Goal: Task Accomplishment & Management: Manage account settings

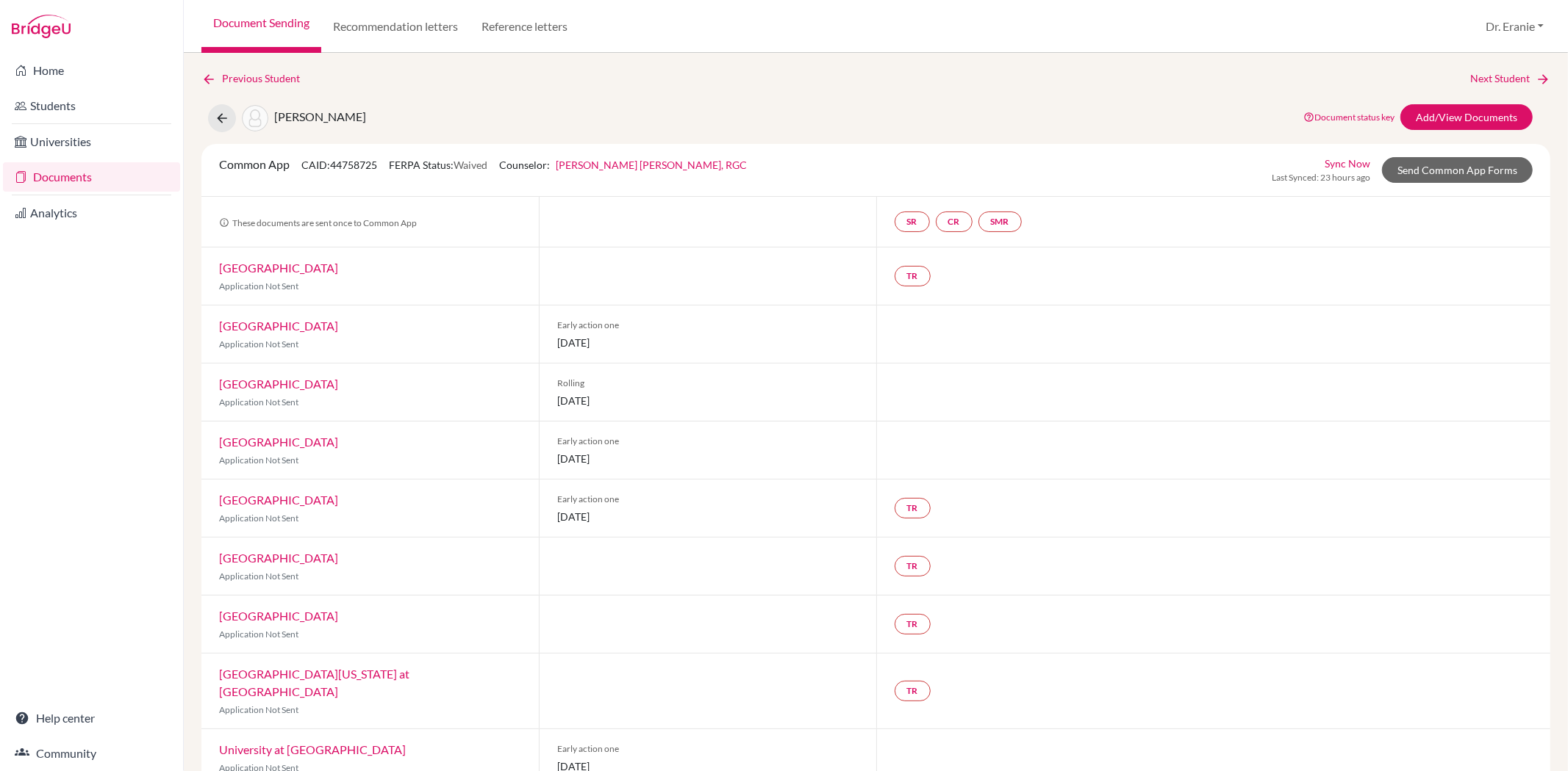
click at [82, 417] on div "Home Students Universities Documents Analytics Help center Community" at bounding box center [91, 413] width 183 height 719
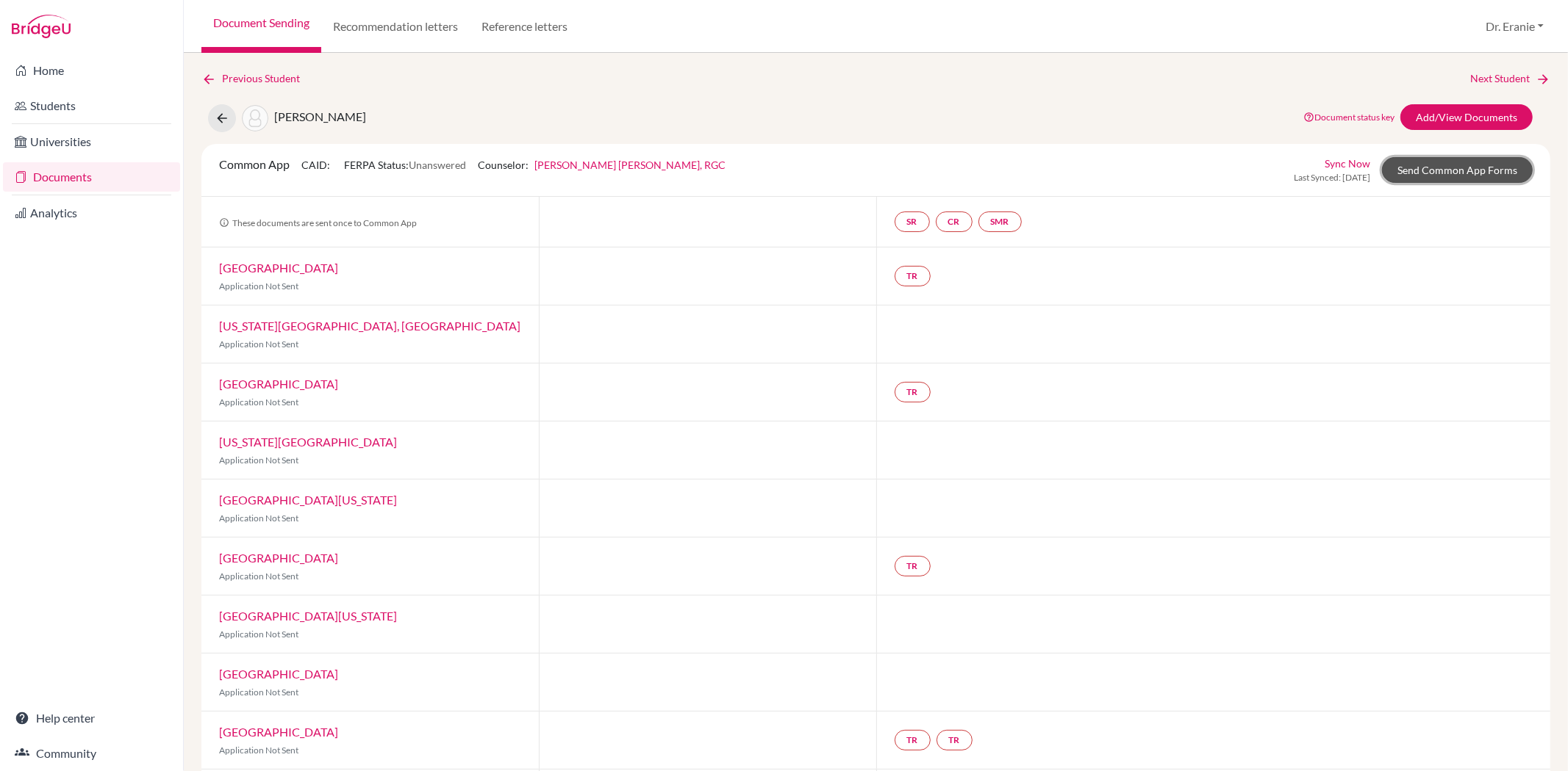
click at [1417, 166] on link "Send Common App Forms" at bounding box center [1457, 170] width 151 height 26
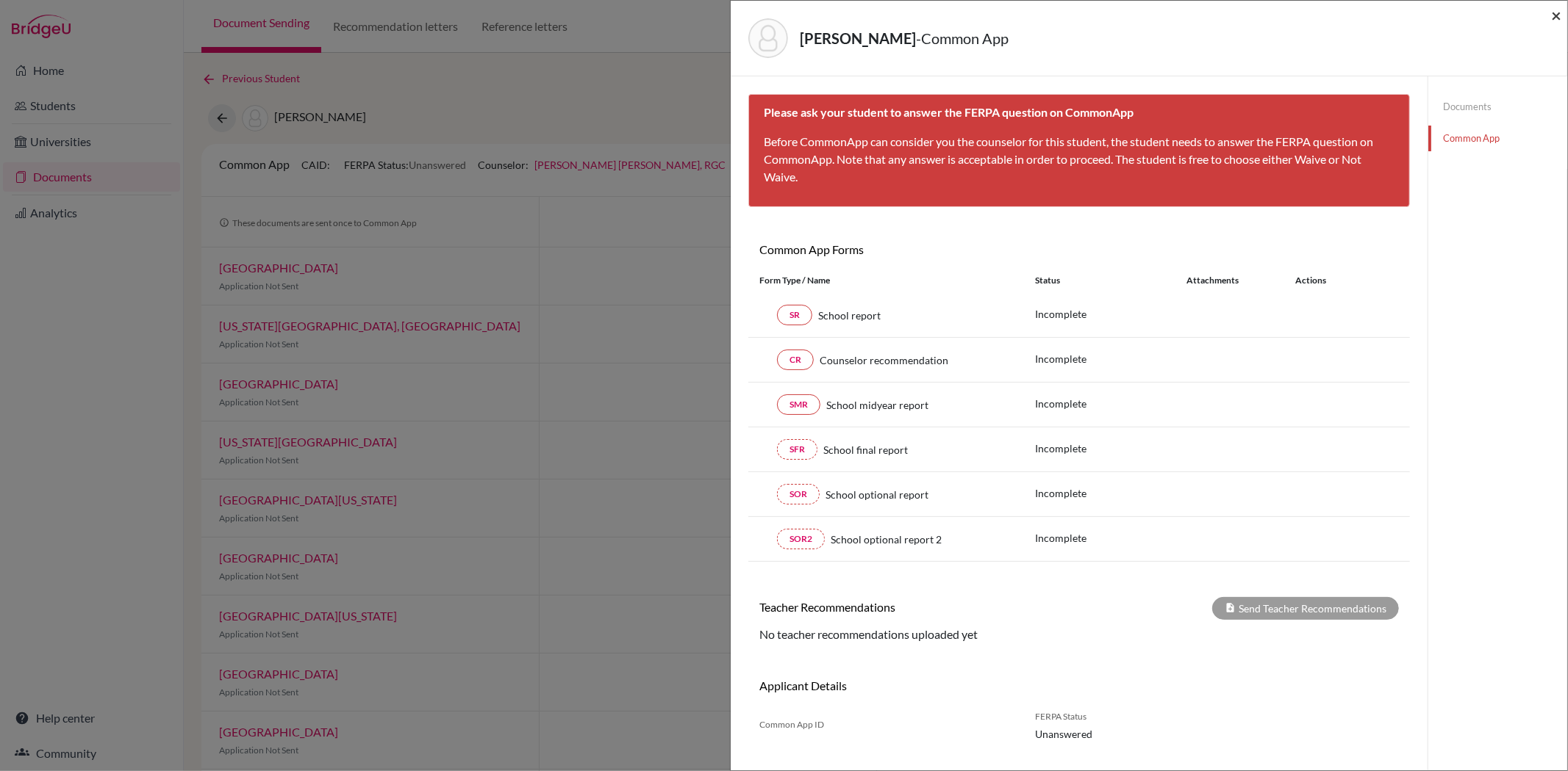
click at [1551, 16] on span "×" at bounding box center [1556, 15] width 10 height 21
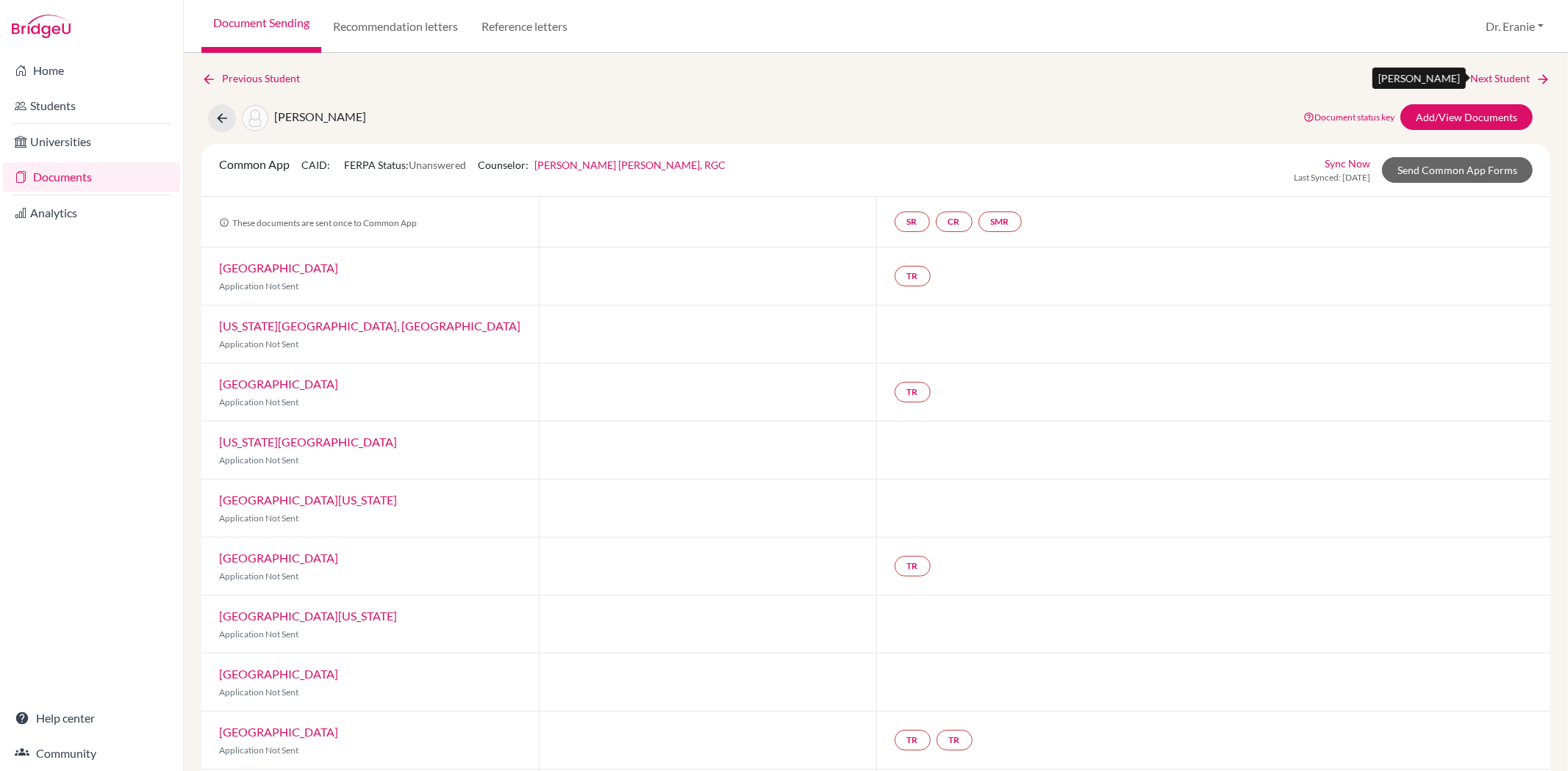
click at [1485, 76] on link "Next Student" at bounding box center [1510, 78] width 80 height 16
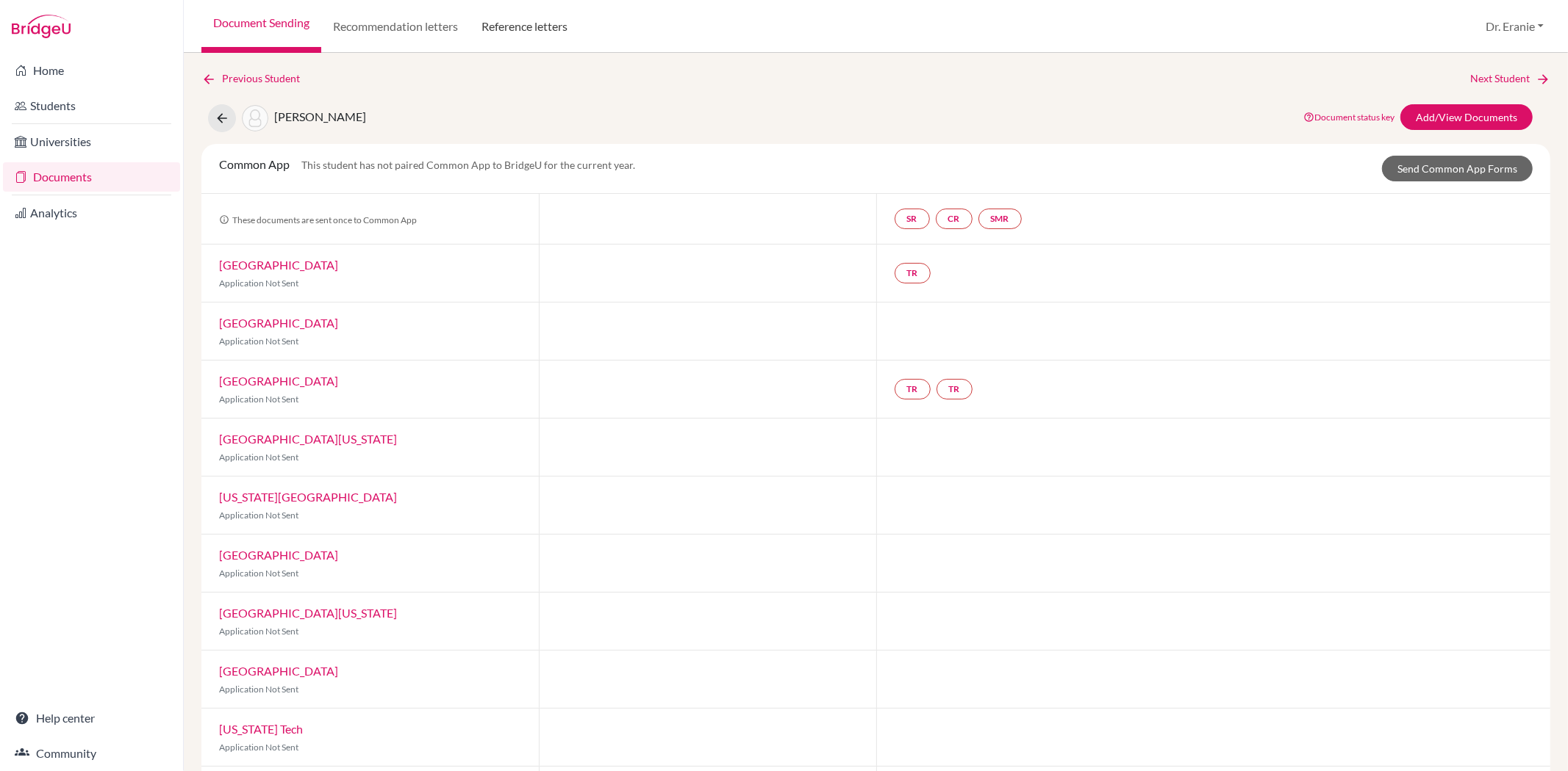
click at [535, 26] on link "Reference letters" at bounding box center [525, 26] width 110 height 53
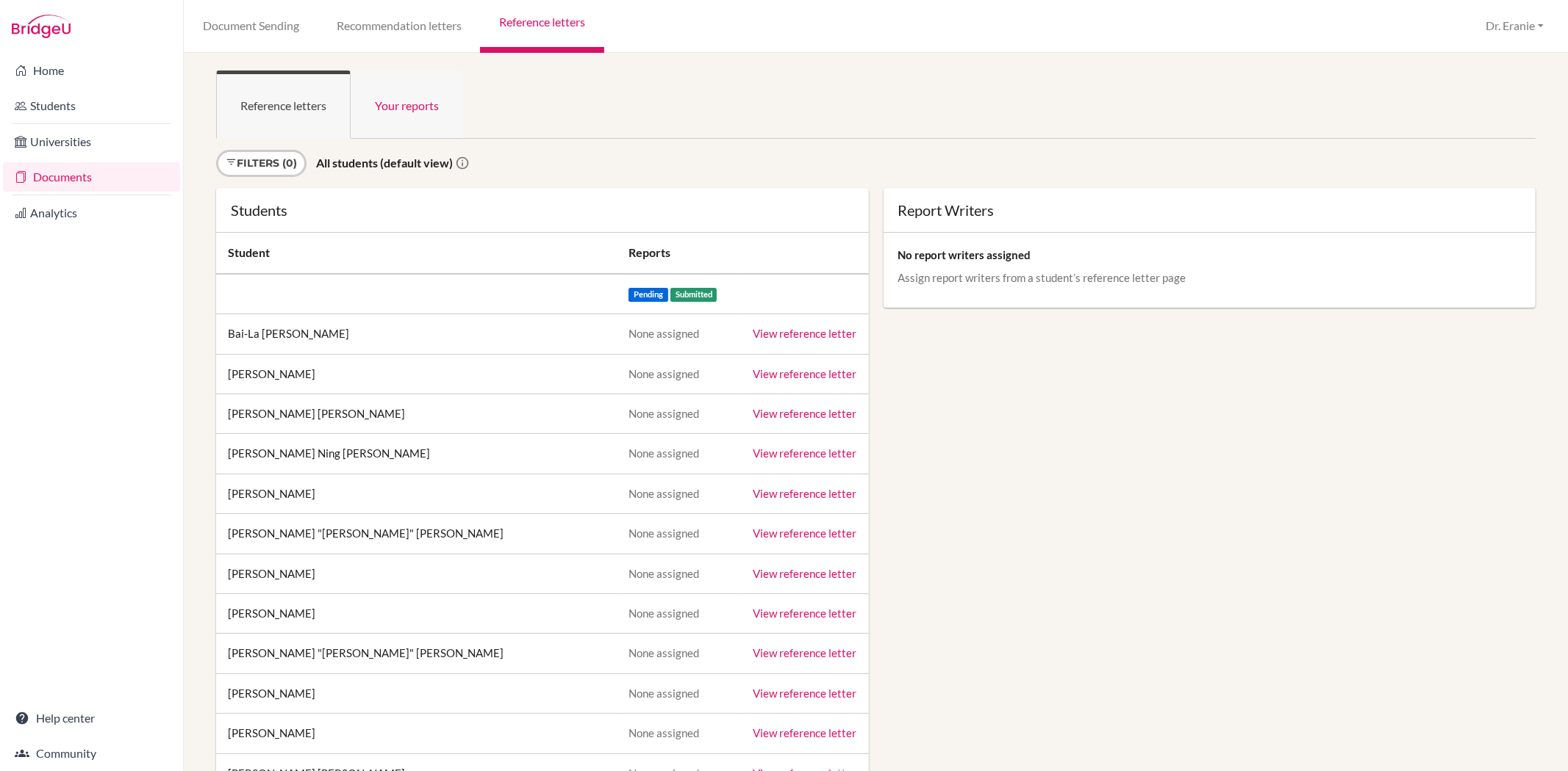
click at [445, 99] on link "Your reports" at bounding box center [406, 104] width 113 height 68
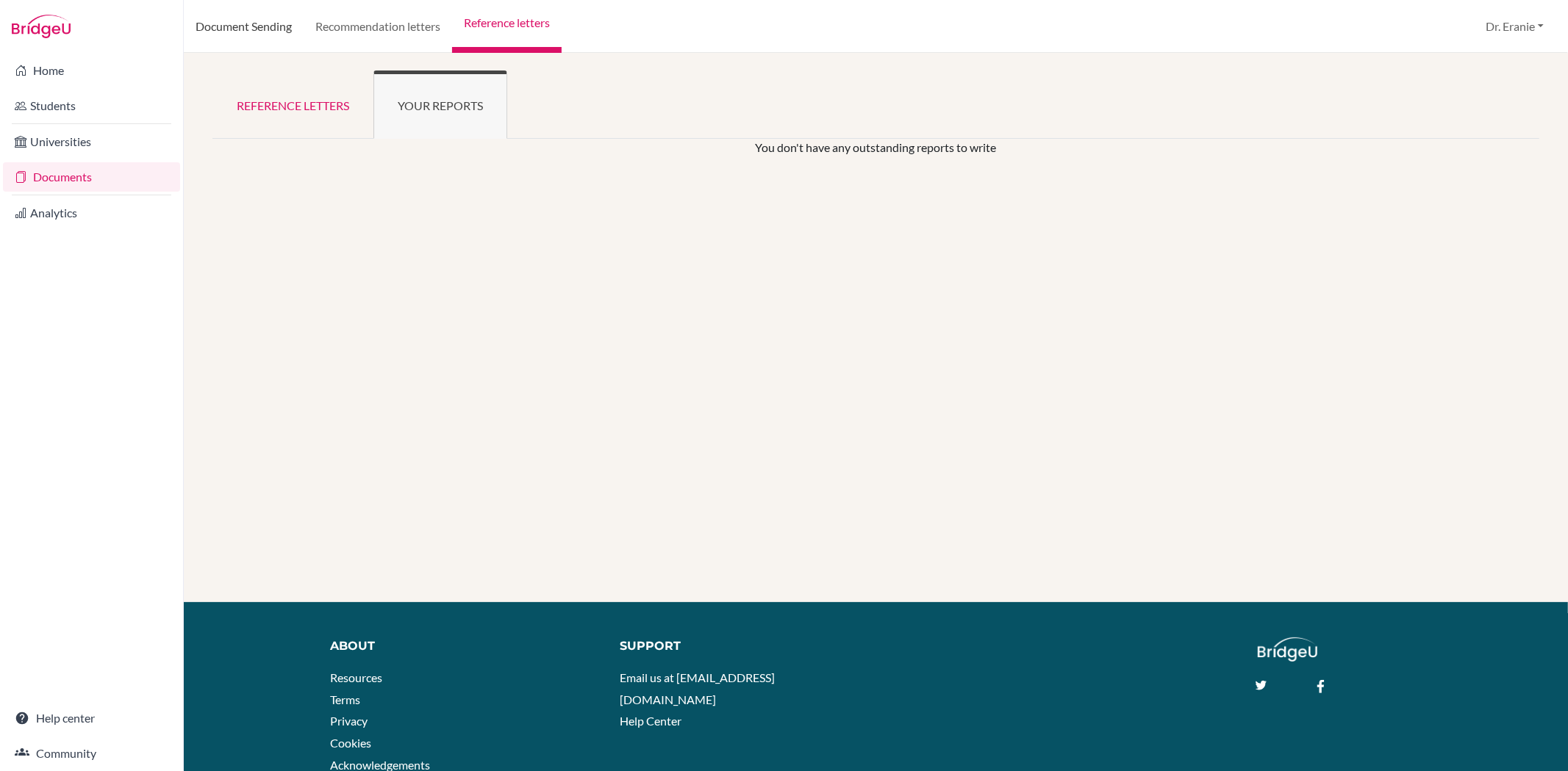
click at [252, 23] on link "Document Sending" at bounding box center [243, 26] width 120 height 53
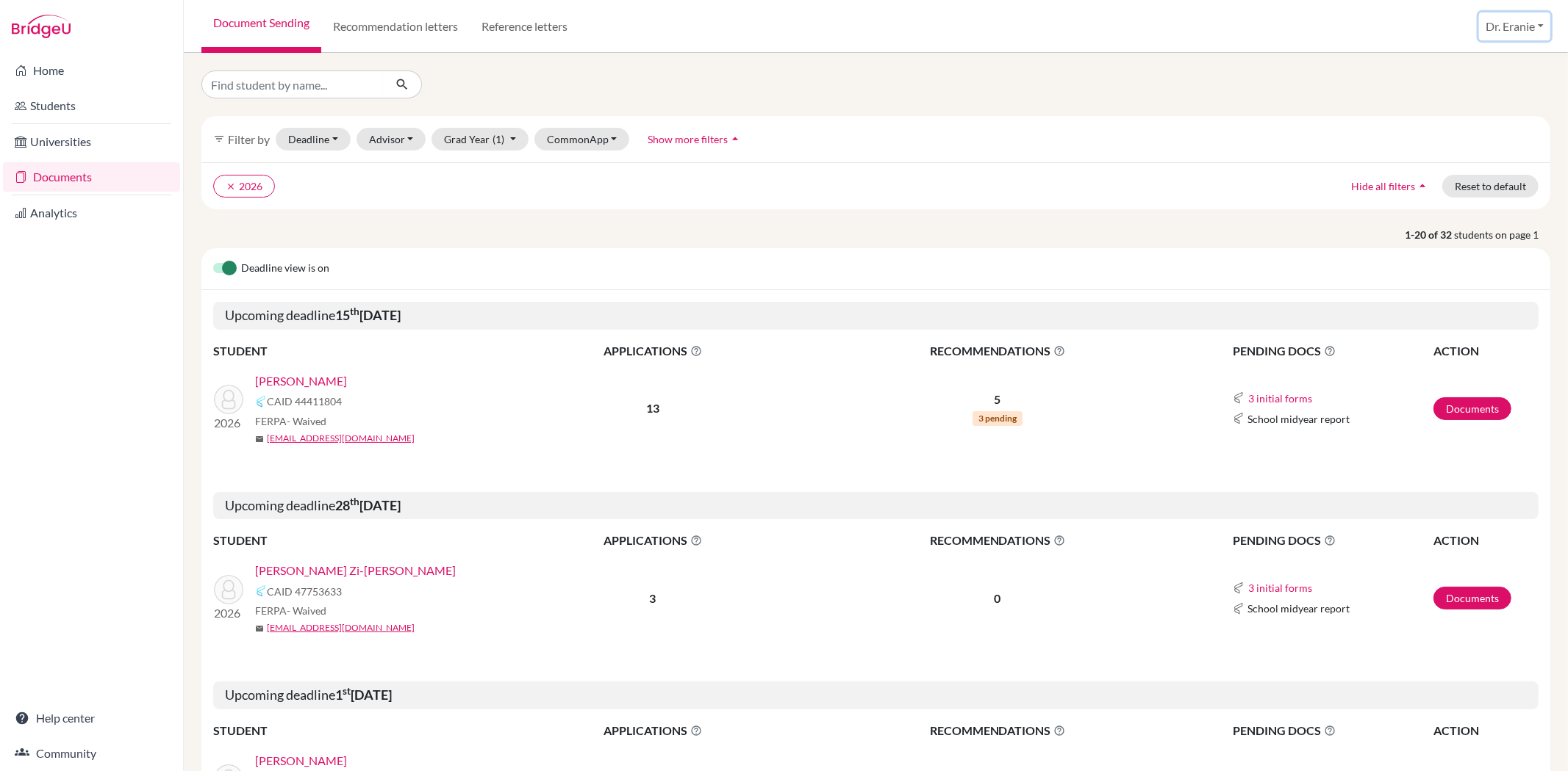
click at [1519, 24] on button "Dr. Eranie" at bounding box center [1514, 26] width 72 height 28
click at [1483, 86] on link "School Settings" at bounding box center [1495, 83] width 116 height 23
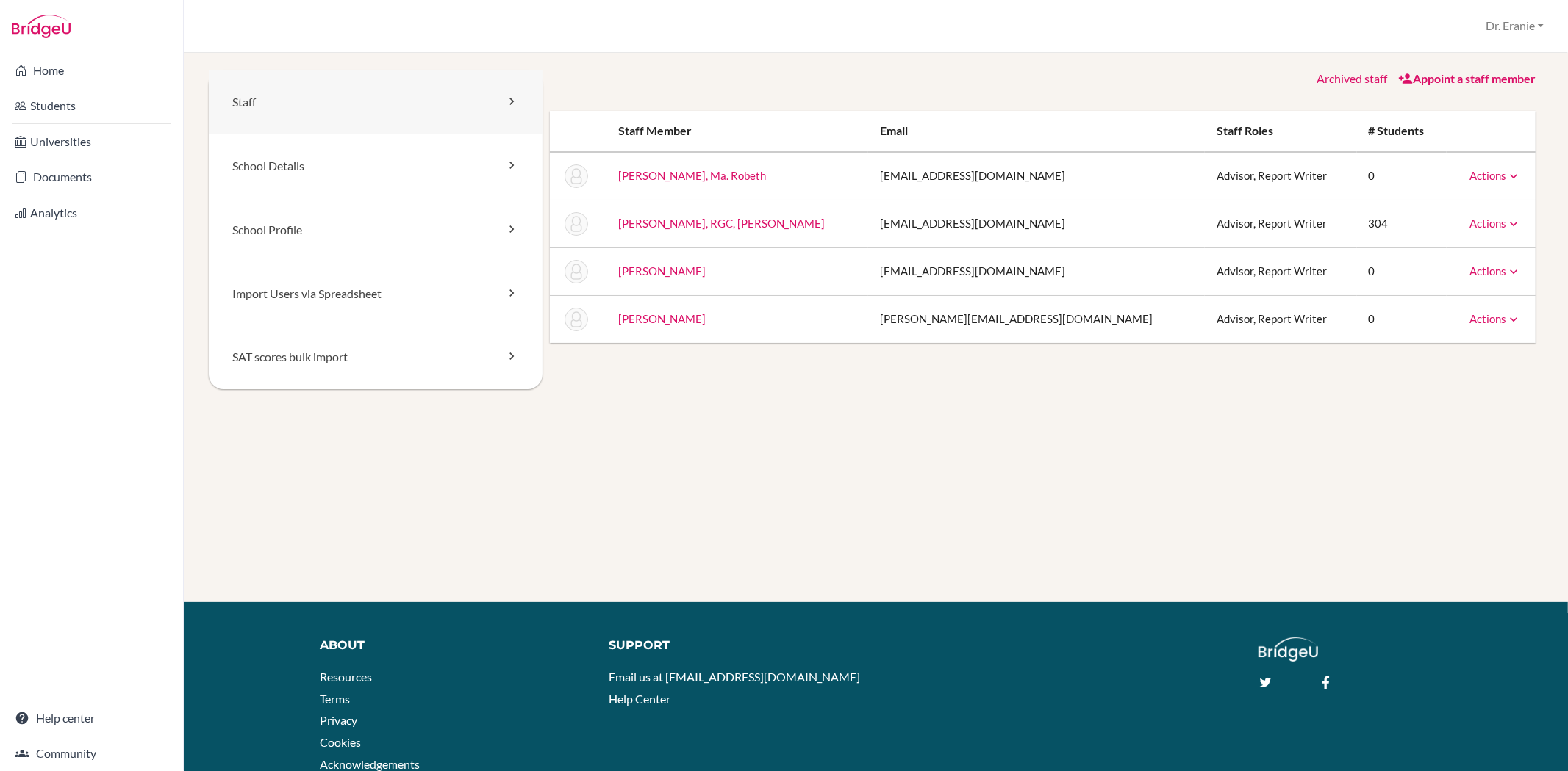
click at [291, 101] on link "Staff" at bounding box center [375, 102] width 334 height 64
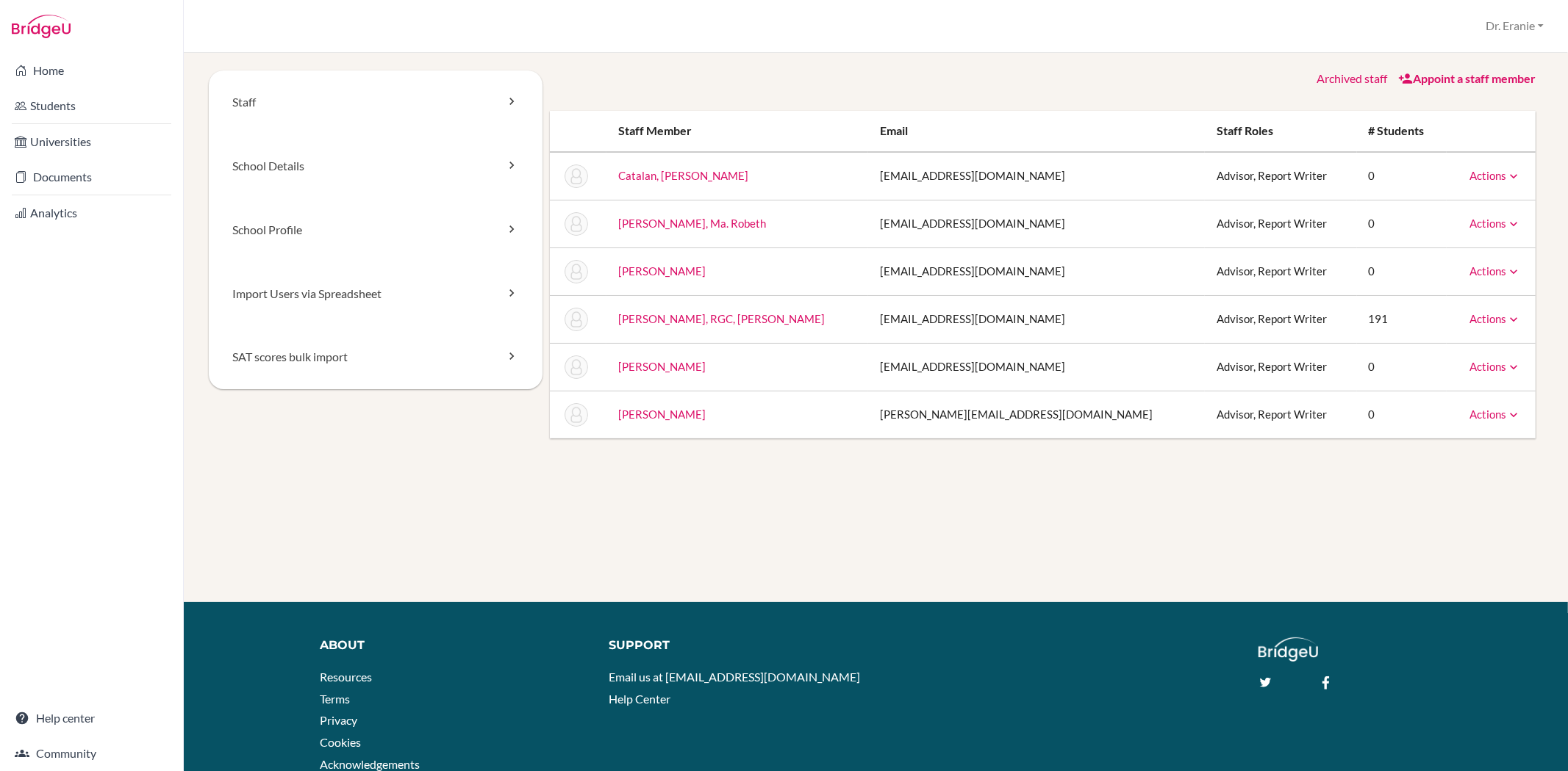
click at [1507, 178] on icon at bounding box center [1514, 176] width 15 height 15
click at [1472, 115] on th at bounding box center [1491, 131] width 89 height 41
click at [320, 158] on link "School Details" at bounding box center [375, 166] width 334 height 64
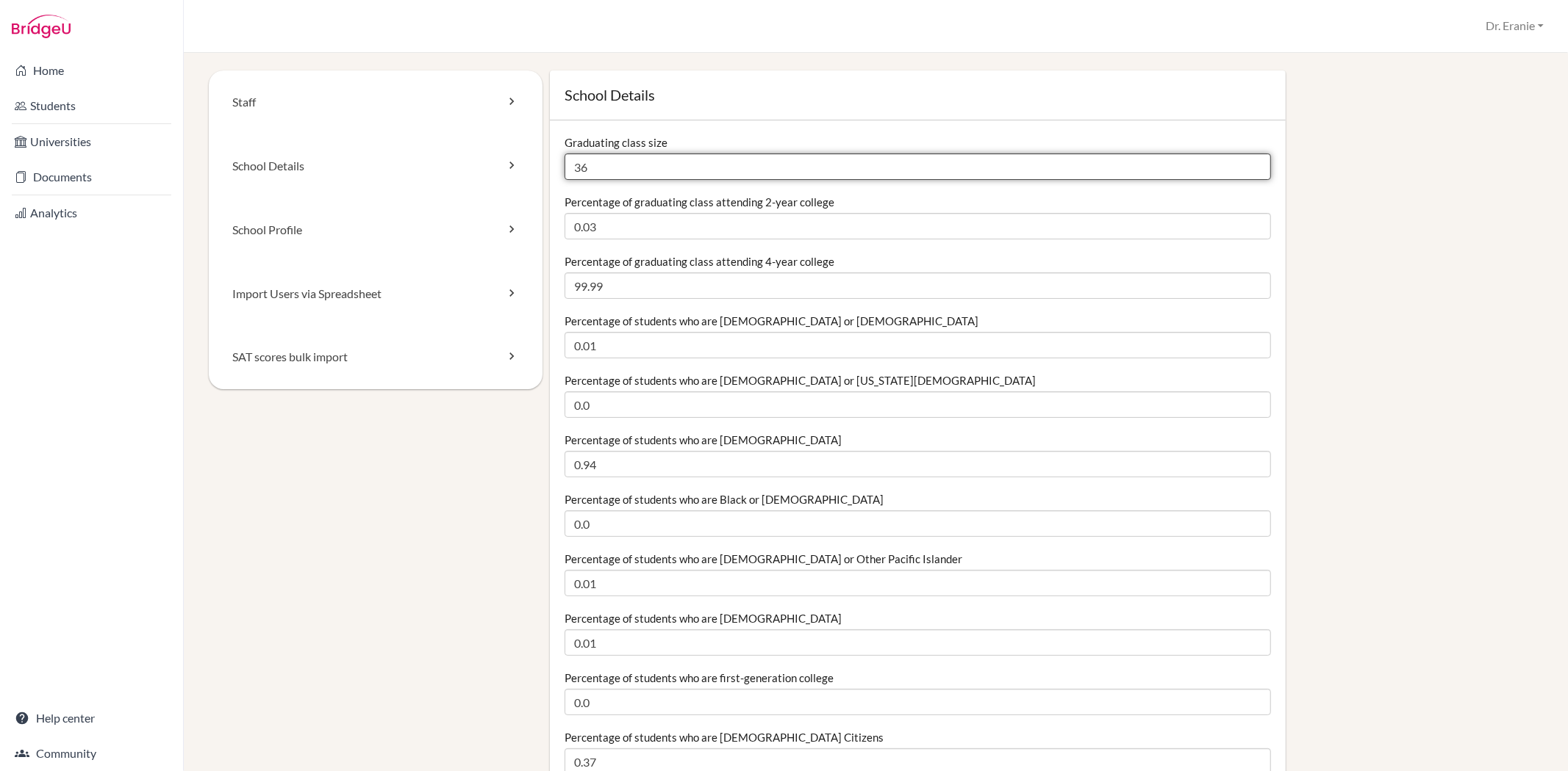
click at [667, 164] on input "36" at bounding box center [918, 167] width 706 height 26
drag, startPoint x: 667, startPoint y: 164, endPoint x: 535, endPoint y: 172, distance: 132.2
type input "28"
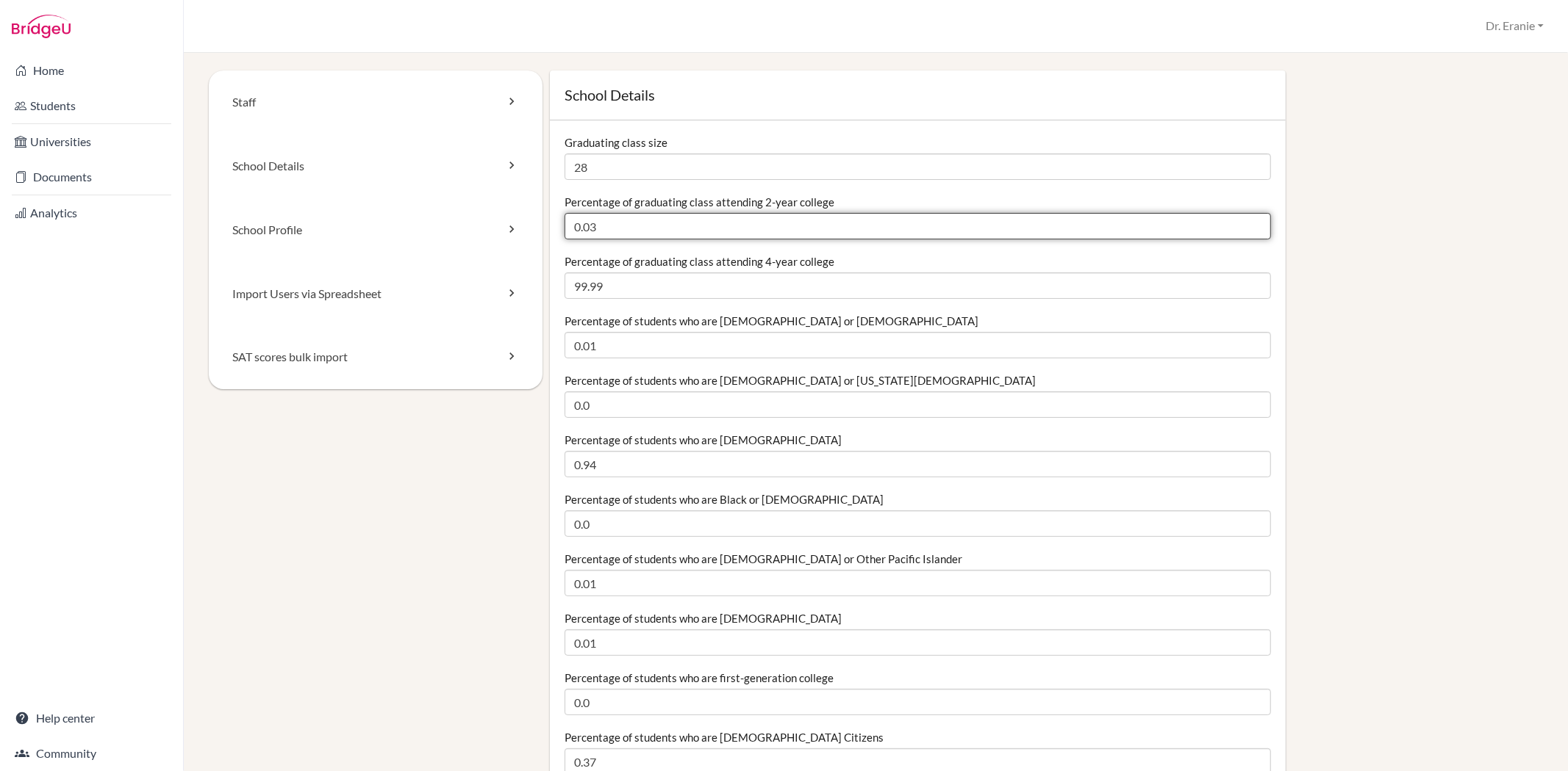
click at [625, 231] on input "0.03" at bounding box center [918, 226] width 706 height 26
drag, startPoint x: 625, startPoint y: 231, endPoint x: 550, endPoint y: 231, distance: 75.0
type input "0.01"
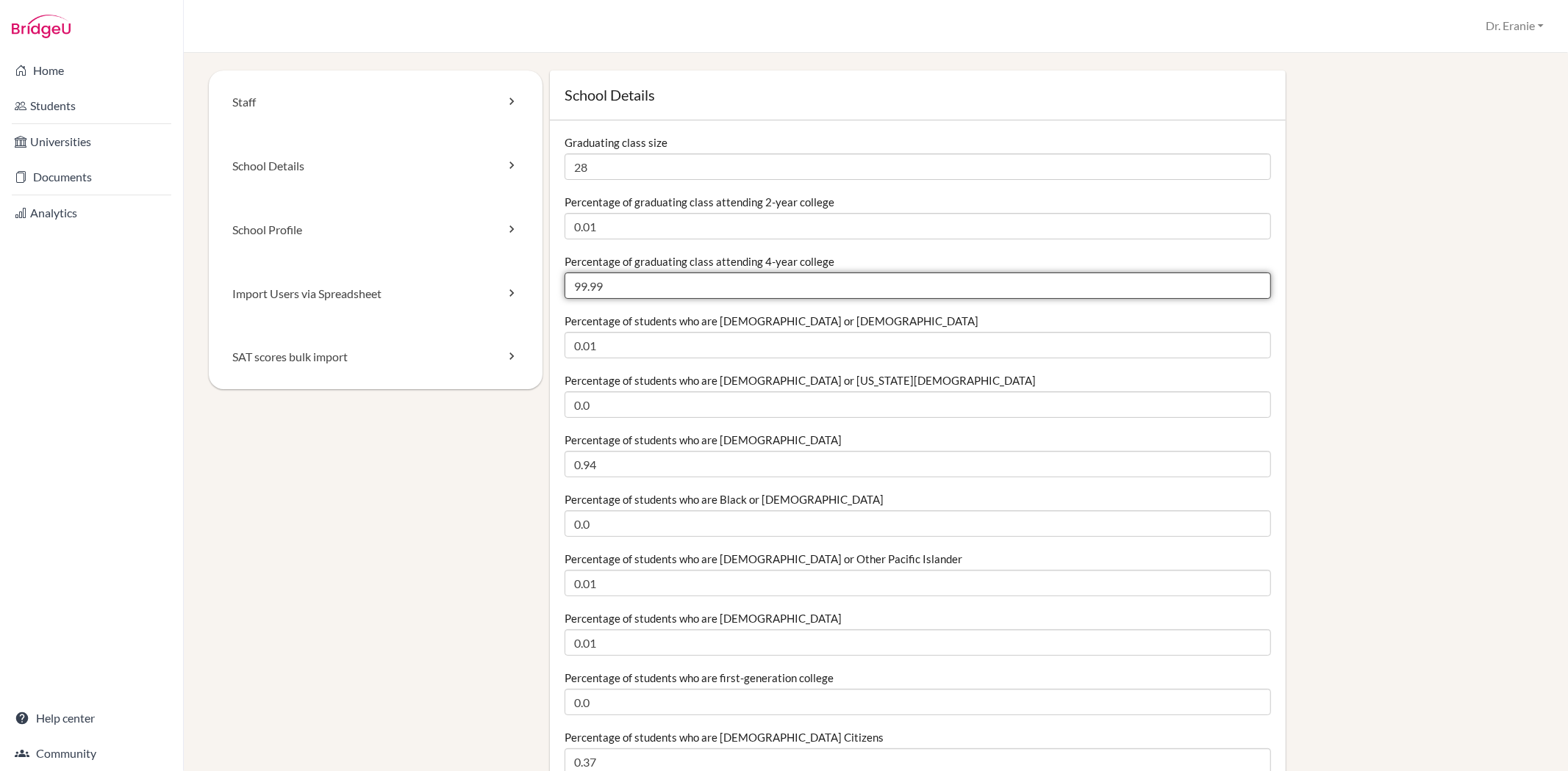
drag, startPoint x: 619, startPoint y: 292, endPoint x: 564, endPoint y: 292, distance: 55.0
click at [565, 292] on input "99.99" at bounding box center [918, 286] width 706 height 26
click at [596, 284] on input "99.99" at bounding box center [918, 286] width 706 height 26
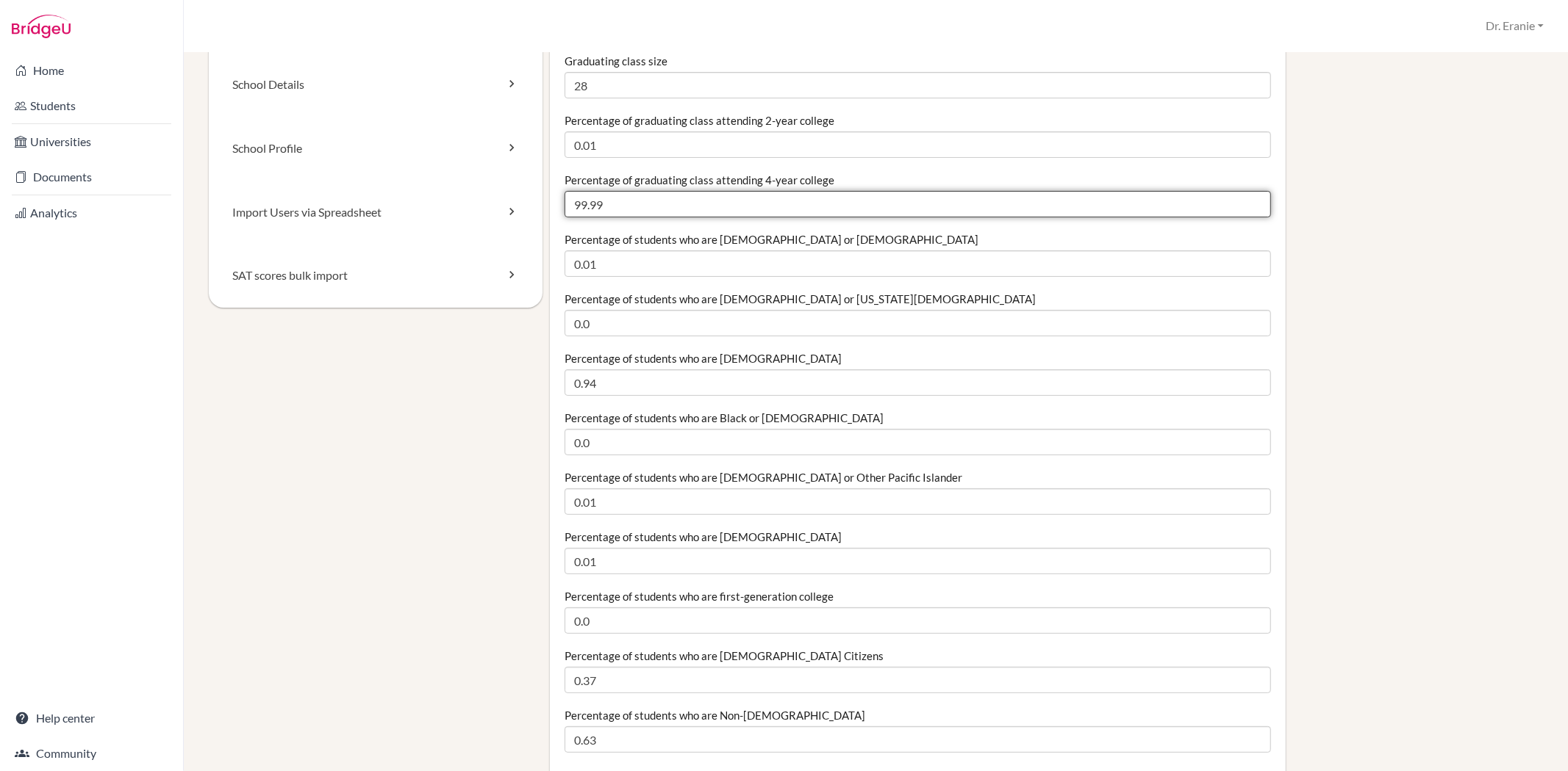
scroll to position [163, 0]
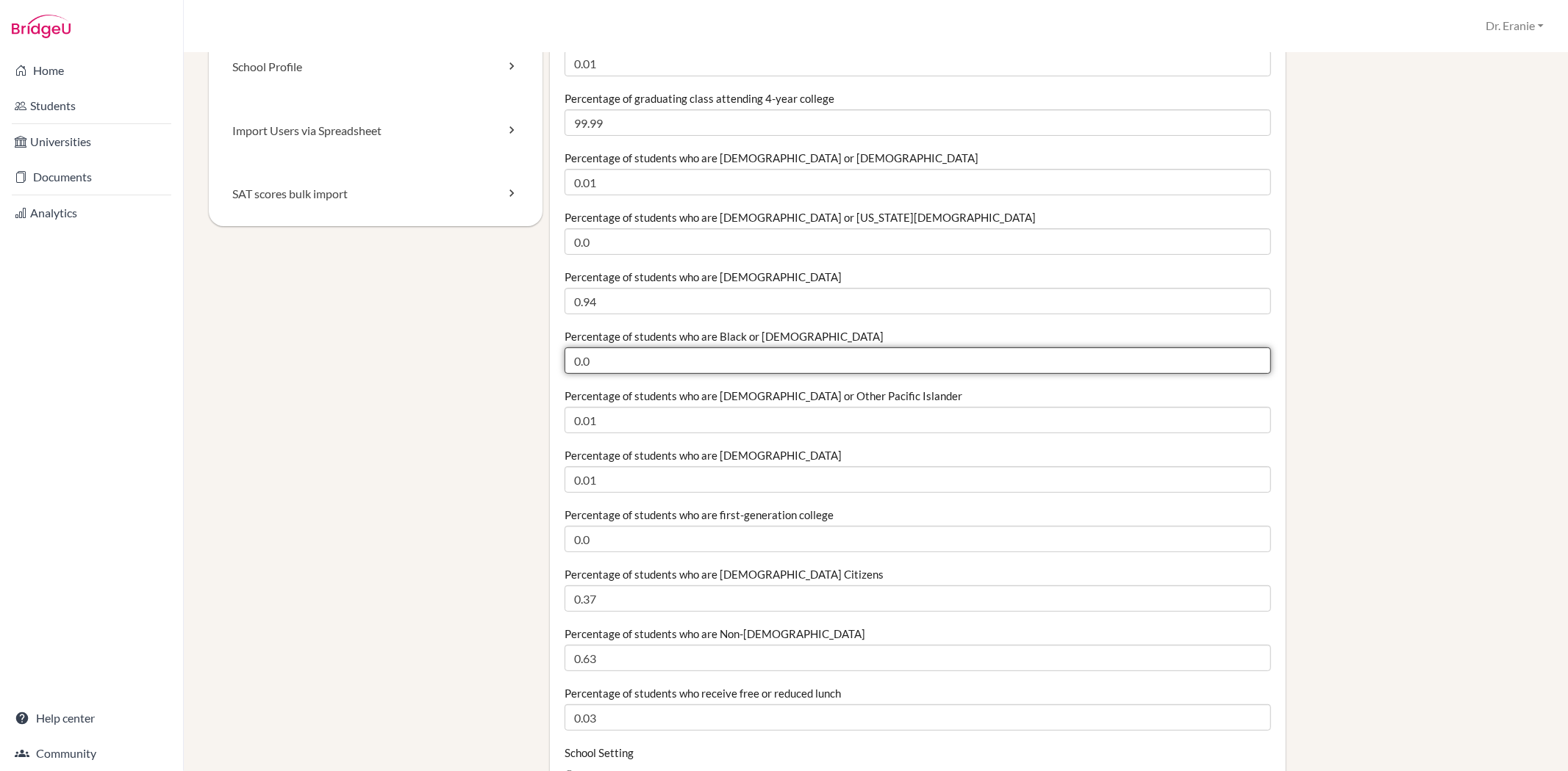
click at [620, 360] on input "0.0" at bounding box center [918, 360] width 706 height 26
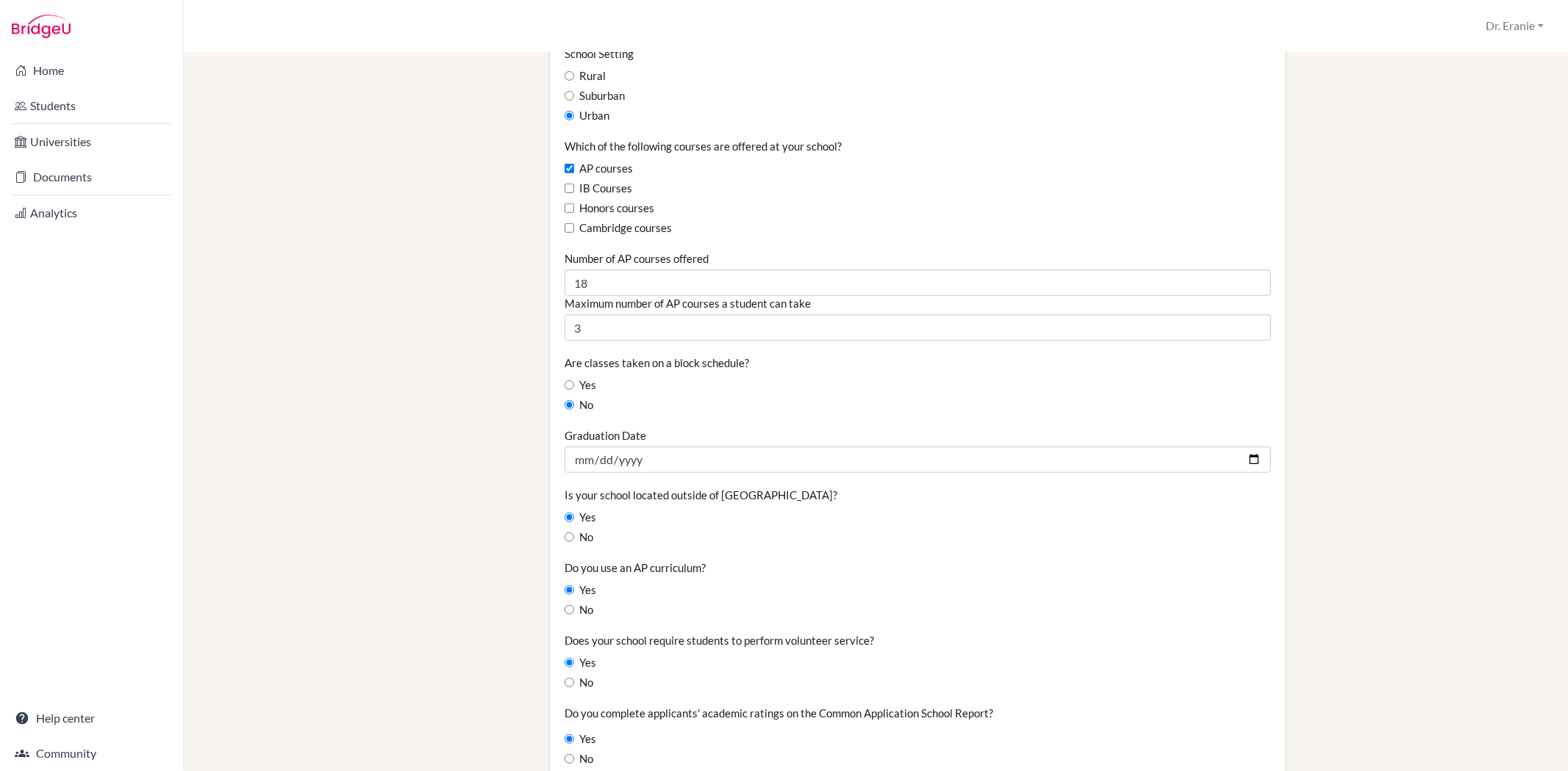
scroll to position [817, 0]
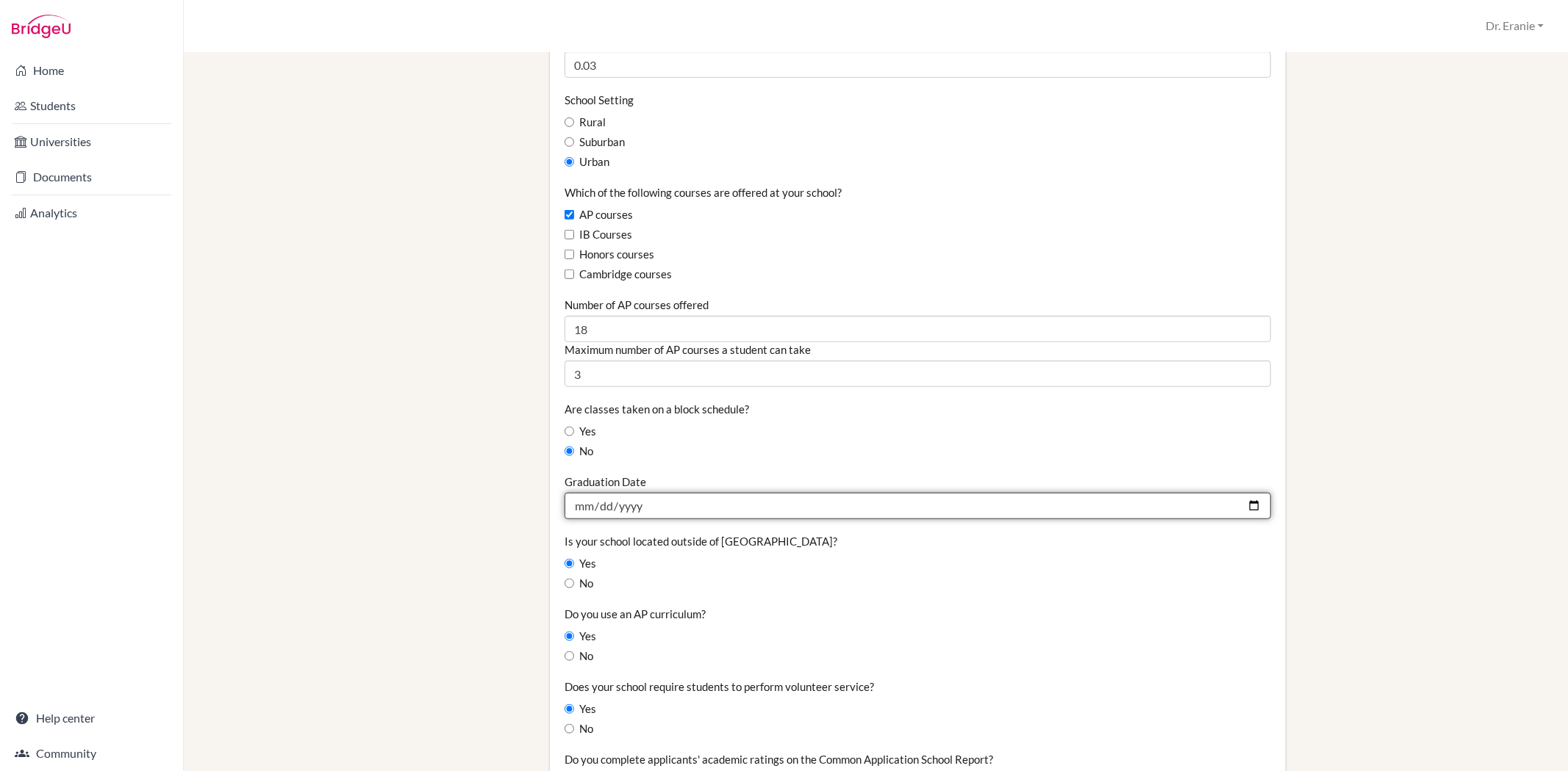
click at [650, 505] on input "2025-05-28" at bounding box center [918, 506] width 706 height 26
click at [1246, 507] on input "2025-05-28" at bounding box center [918, 506] width 706 height 26
type input "2026-05-26"
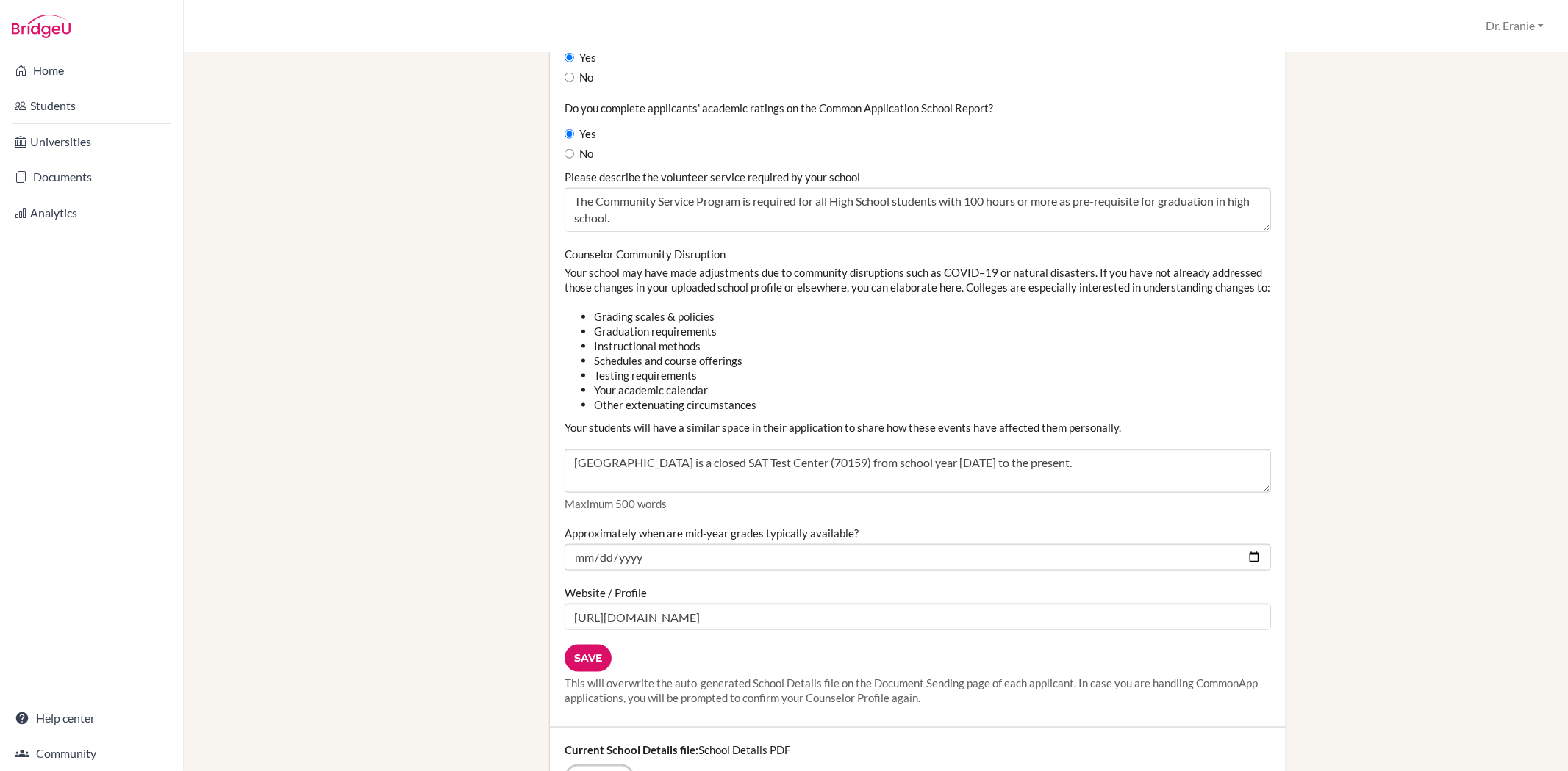
scroll to position [1469, 0]
drag, startPoint x: 733, startPoint y: 478, endPoint x: 1178, endPoint y: 478, distance: 445.0
click at [1178, 478] on textarea "Dominican International School is a closed SAT Test Center (70159) from school …" at bounding box center [918, 469] width 706 height 44
type textarea "Dominican International School re-opens the school as test center of our studen…"
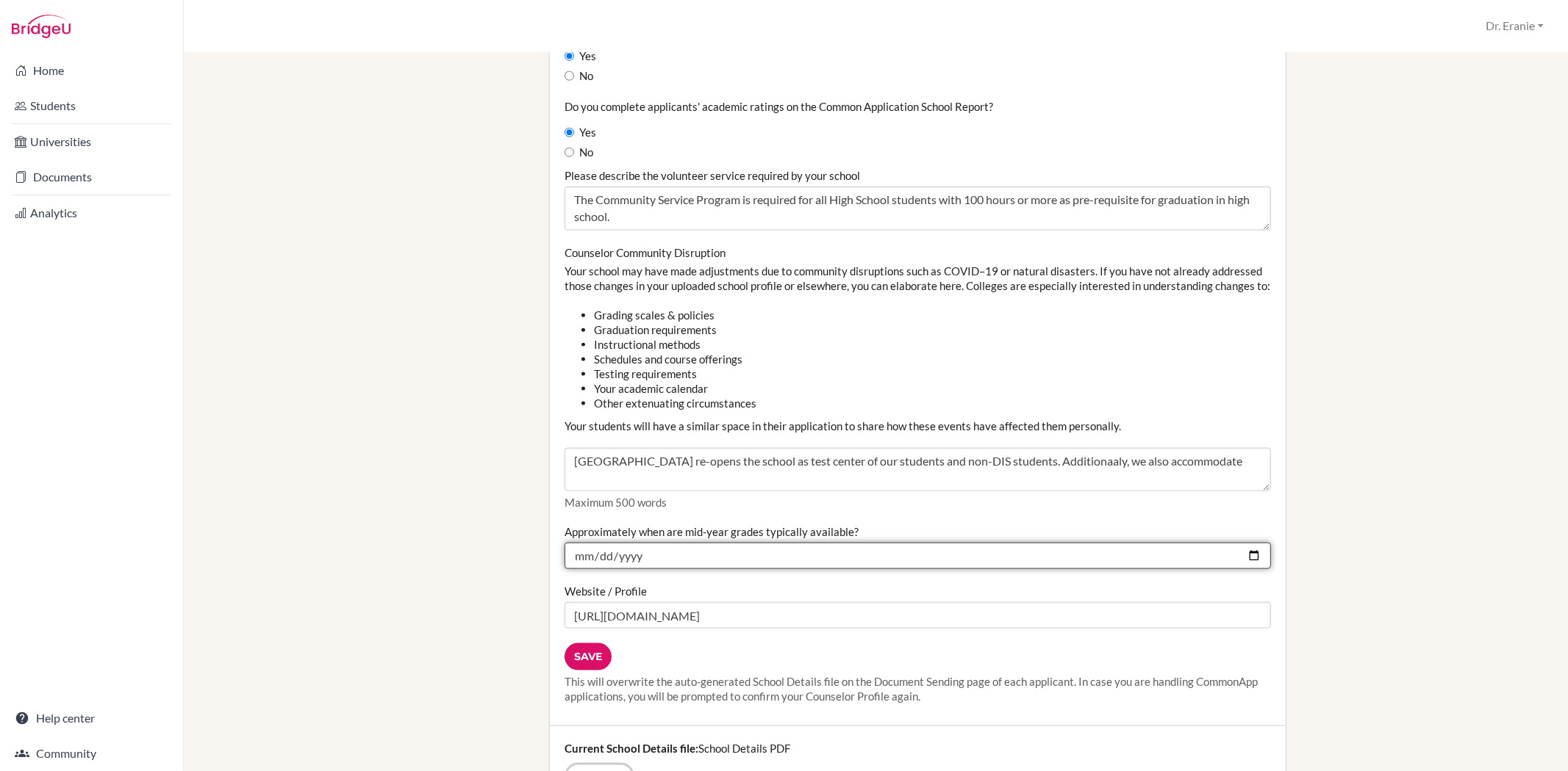
click at [629, 569] on input "2024-12-20" at bounding box center [918, 556] width 706 height 26
click at [647, 569] on input "2024-12-20" at bounding box center [918, 556] width 706 height 26
click at [643, 569] on input "2024-12-20" at bounding box center [918, 556] width 706 height 26
click at [640, 569] on input "2024-12-20" at bounding box center [918, 556] width 706 height 26
click at [611, 569] on input "2024-12-20" at bounding box center [918, 556] width 706 height 26
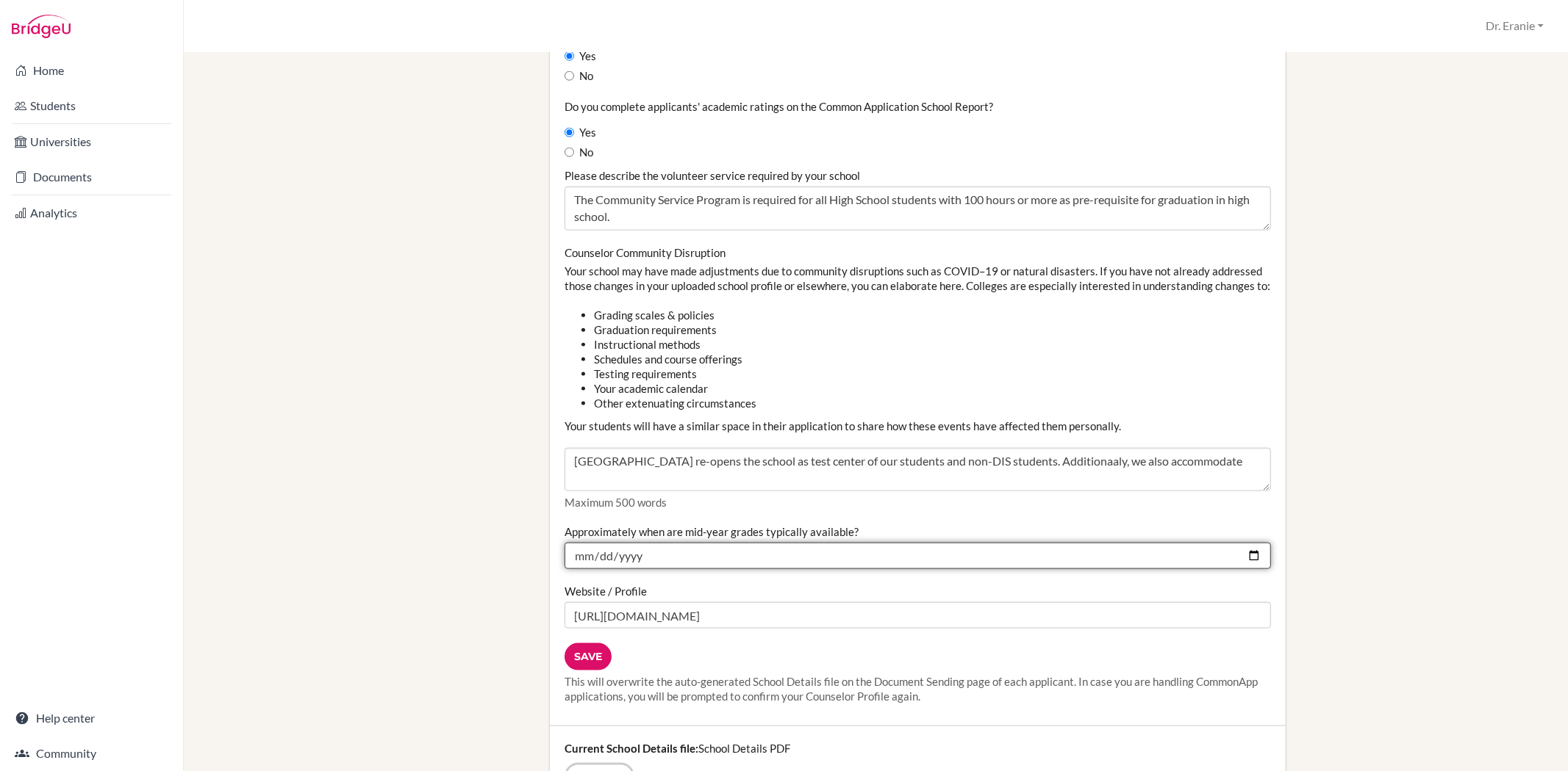
click at [597, 569] on input "2024-12-20" at bounding box center [918, 556] width 706 height 26
click at [644, 568] on input "2024-12-12" at bounding box center [918, 556] width 706 height 26
click at [645, 569] on input "2024-12-12" at bounding box center [918, 556] width 706 height 26
click at [642, 569] on input "2024-12-12" at bounding box center [918, 556] width 706 height 26
click at [630, 569] on input "2024-12-12" at bounding box center [918, 556] width 706 height 26
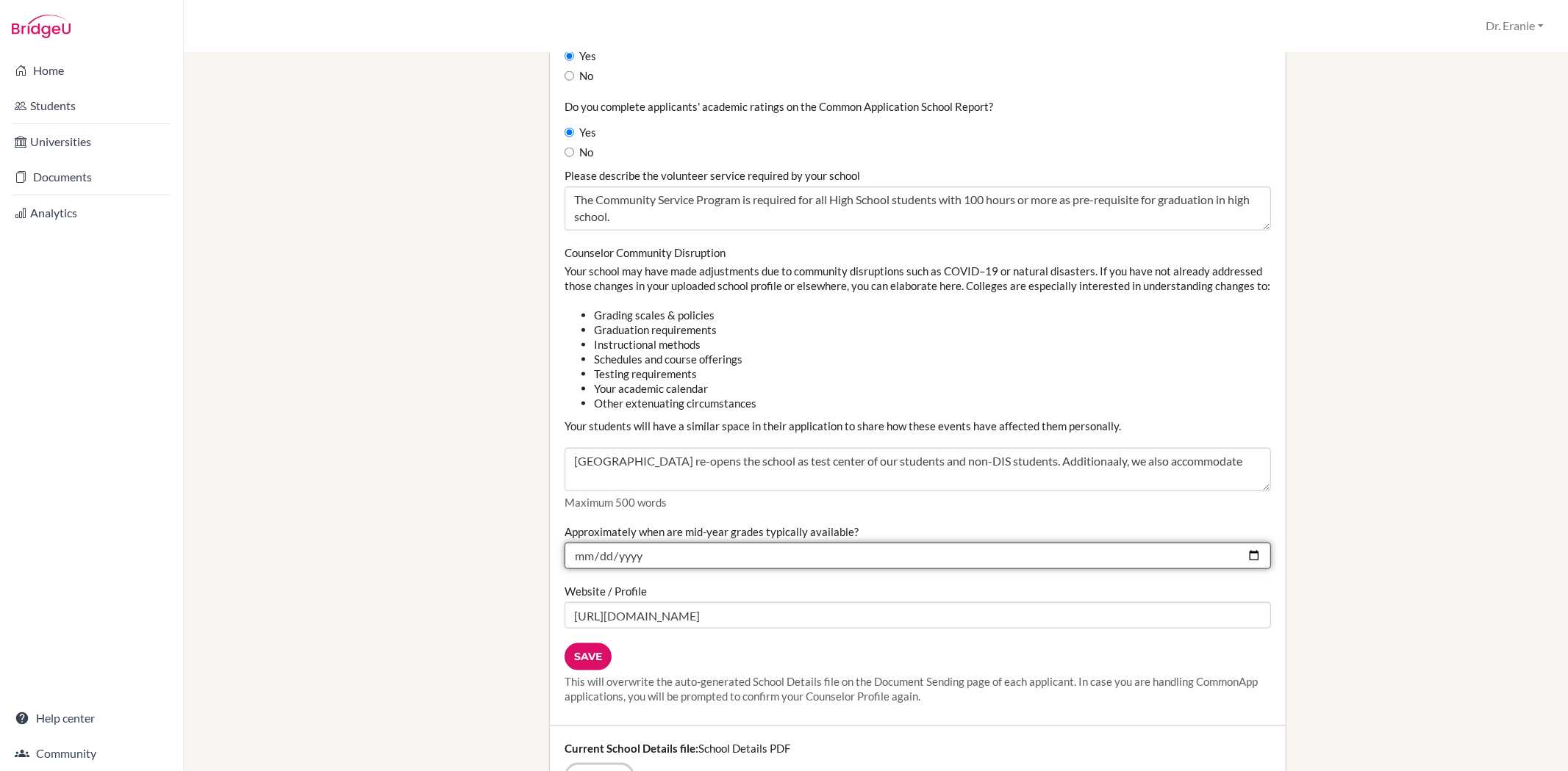
click at [629, 569] on input "2024-12-12" at bounding box center [918, 556] width 706 height 26
click at [1244, 569] on input "2024-12-12" at bounding box center [918, 556] width 706 height 26
type input "2025-12-12"
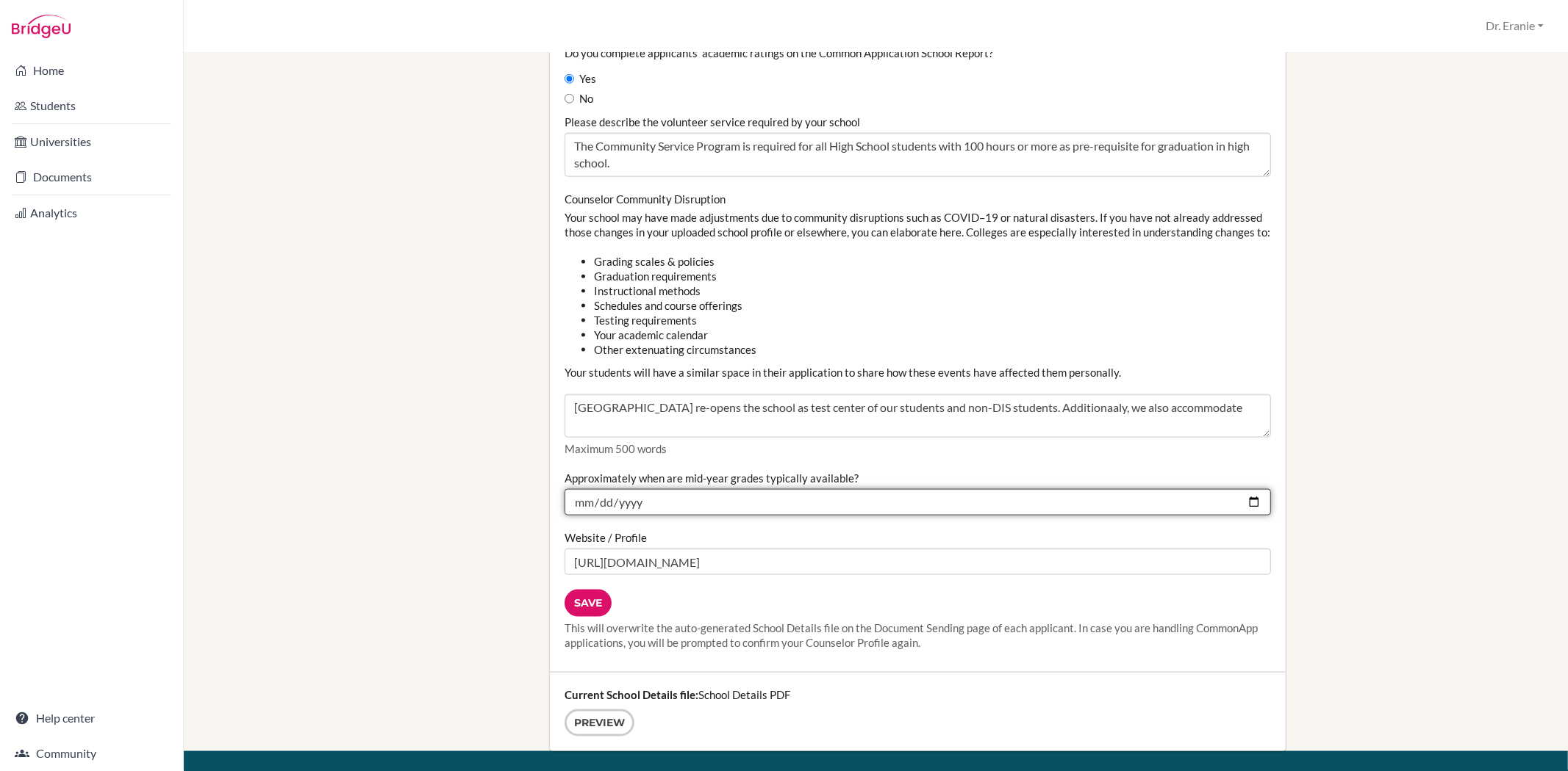
scroll to position [1429, 0]
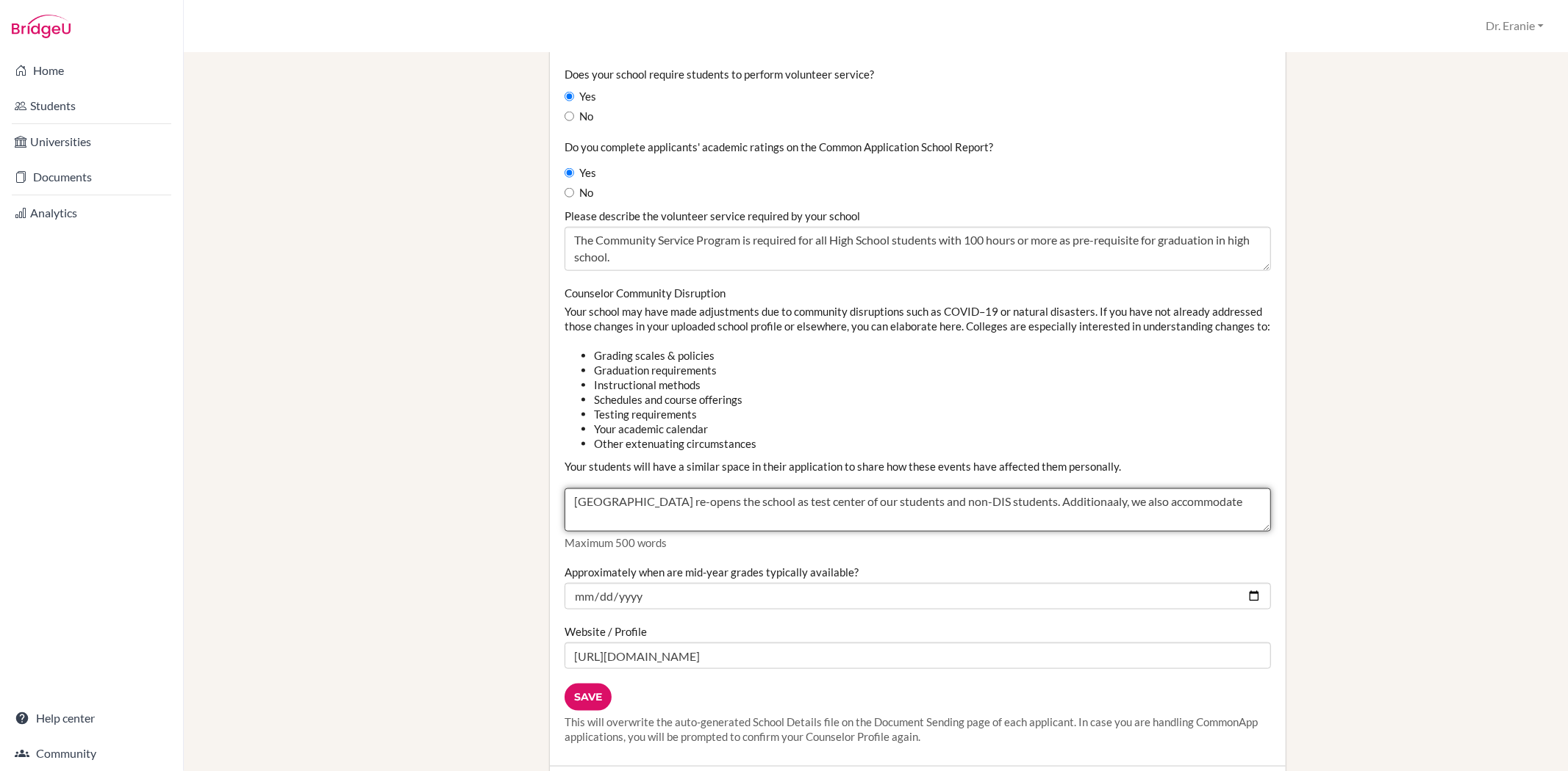
click at [656, 527] on textarea "Dominican International School is a closed SAT Test Center (70159) from school …" at bounding box center [918, 510] width 706 height 44
type textarea "Dominican International School re-opens the school as test center of our studen…"
drag, startPoint x: 570, startPoint y: 510, endPoint x: 1082, endPoint y: 556, distance: 514.1
click at [1082, 551] on div "Counselor Community Disruption Your school may have made adjustments due to com…" at bounding box center [918, 418] width 706 height 265
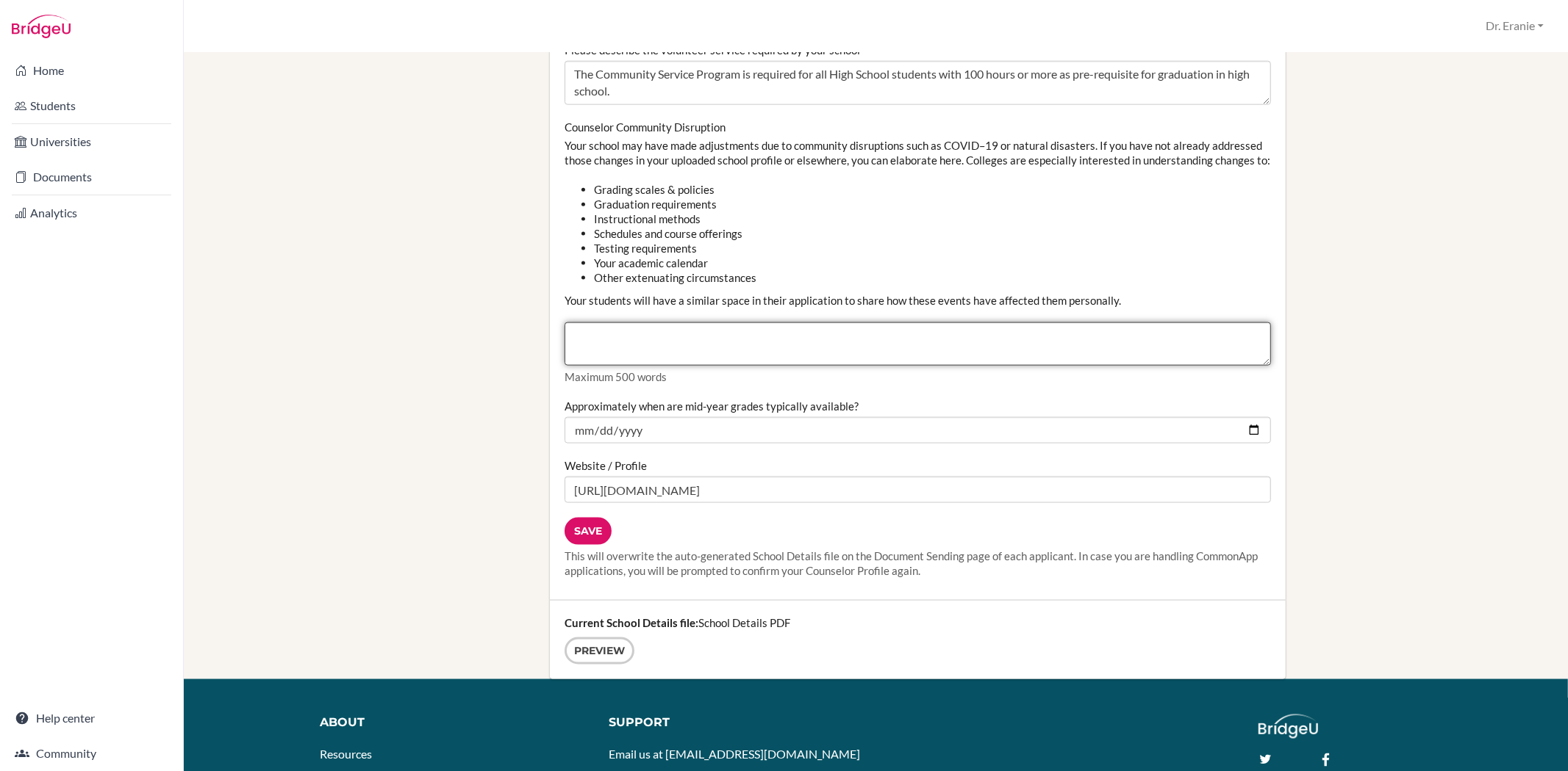
scroll to position [1714, 0]
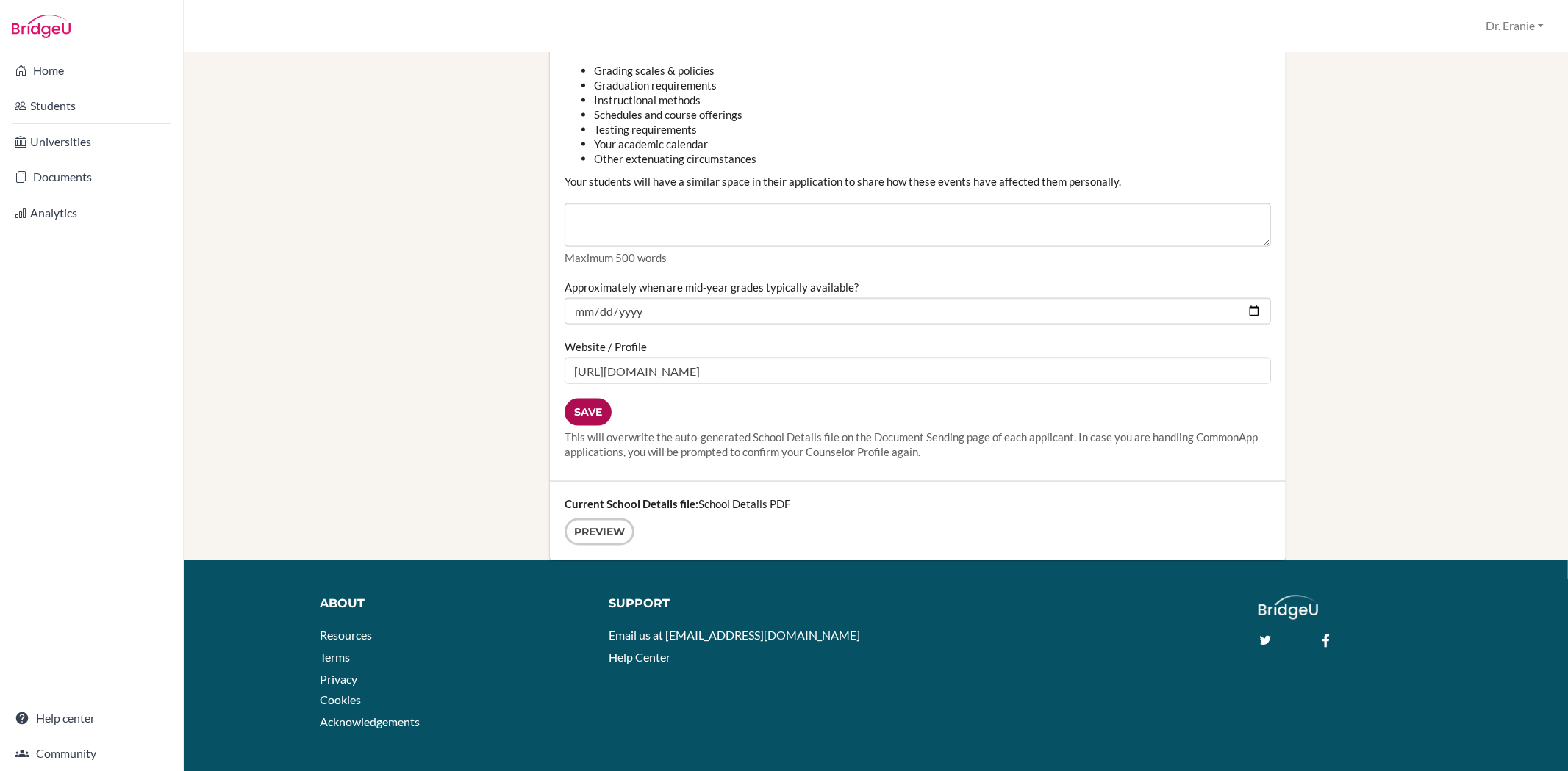
click at [579, 425] on input "Save" at bounding box center [588, 412] width 47 height 27
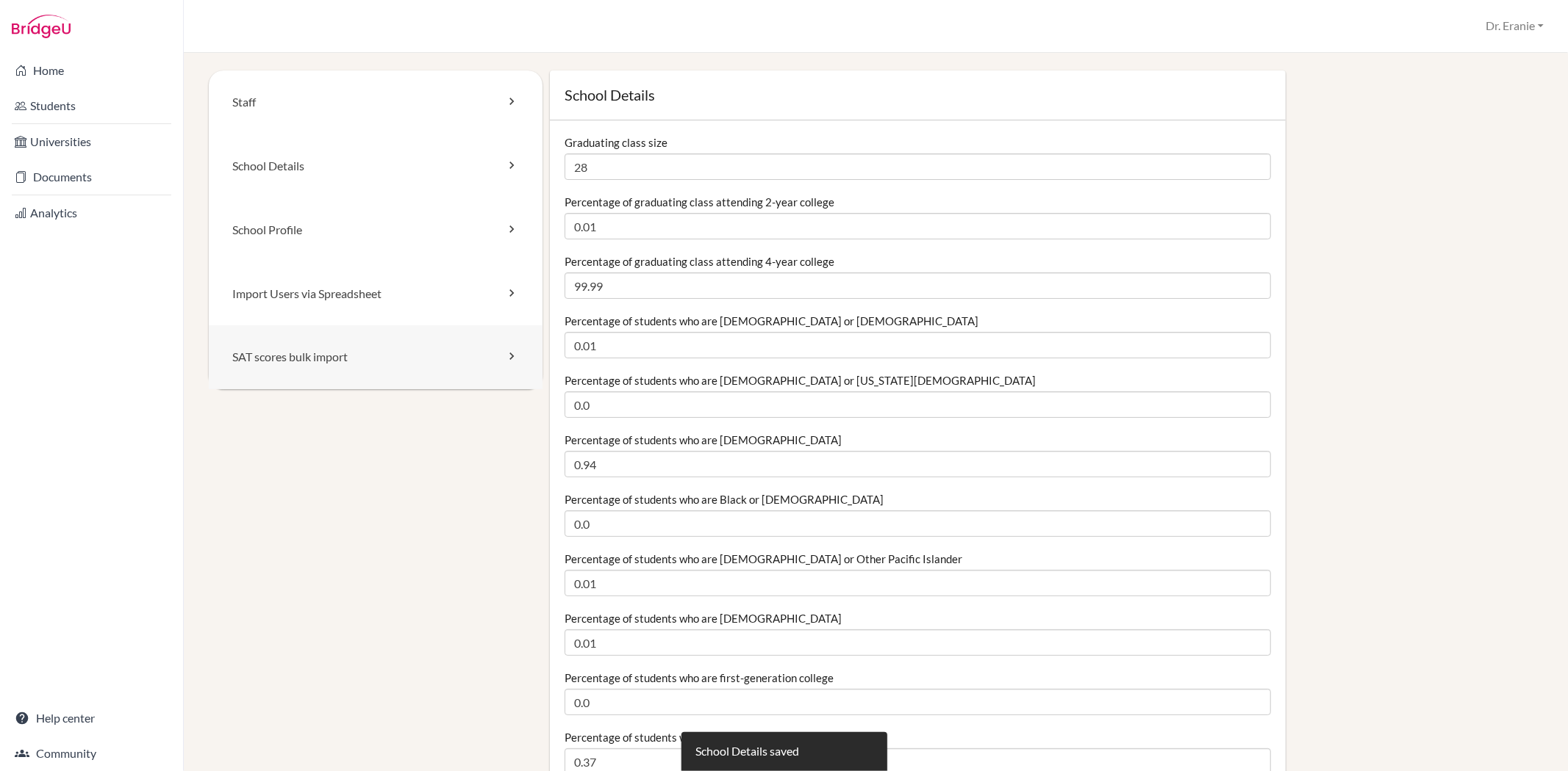
click at [429, 357] on link "SAT scores bulk import" at bounding box center [375, 358] width 334 height 64
click at [432, 295] on link "Import Users via Spreadsheet" at bounding box center [375, 294] width 334 height 64
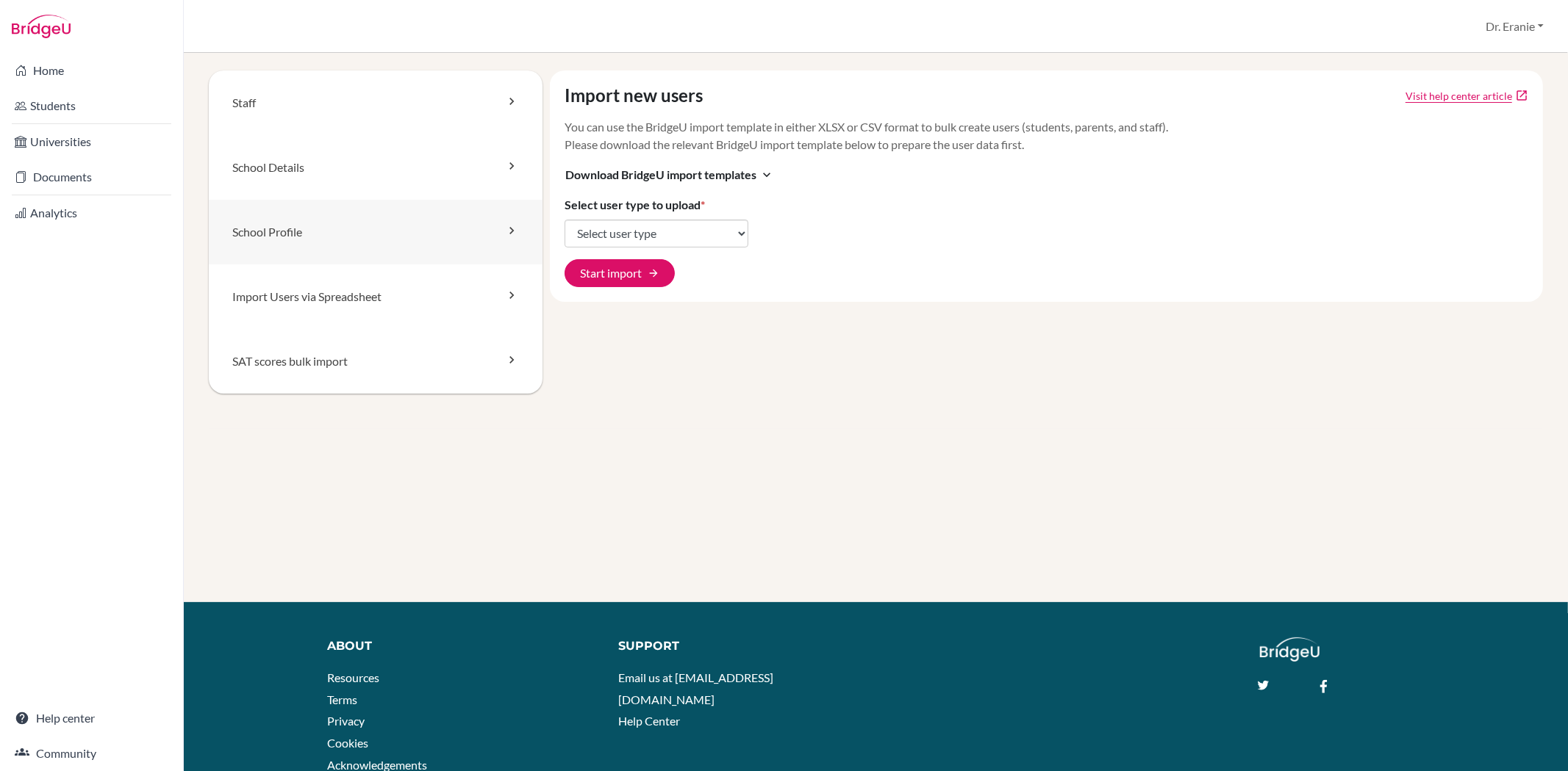
click at [482, 232] on link "School Profile" at bounding box center [375, 232] width 334 height 64
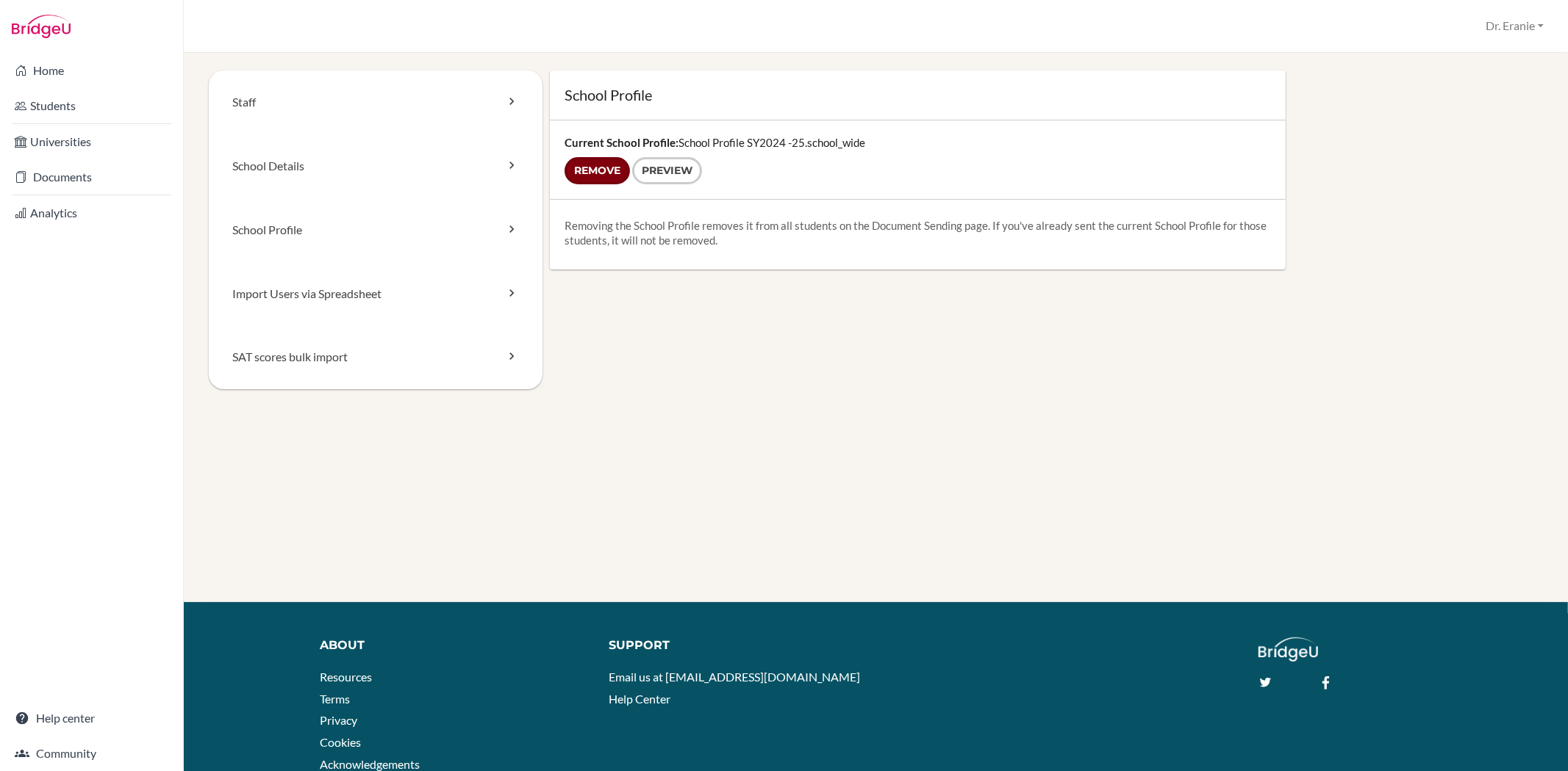
click at [593, 169] on input "Remove" at bounding box center [597, 170] width 65 height 27
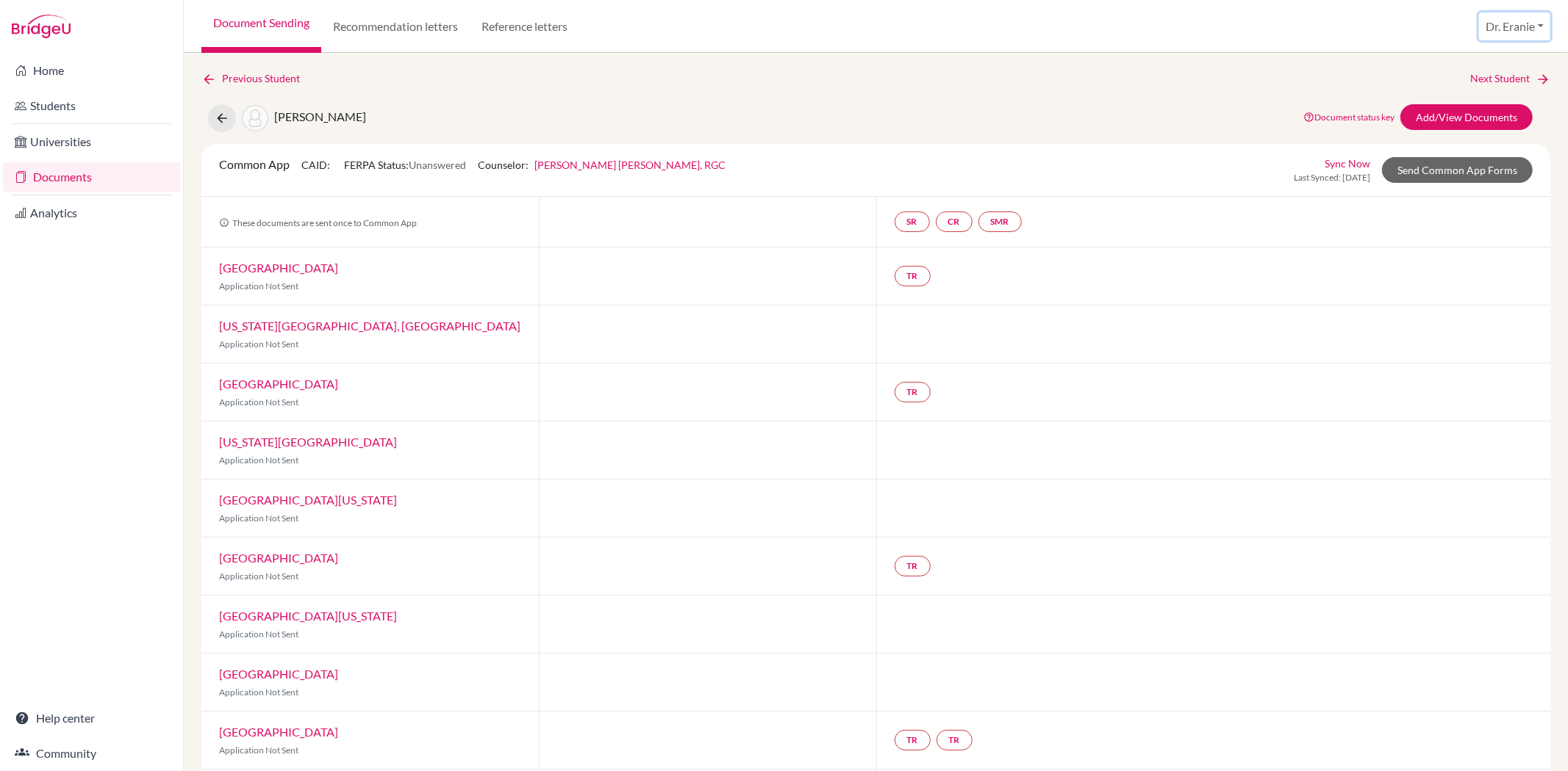
click at [1510, 27] on button "Dr. Eranie" at bounding box center [1514, 26] width 72 height 28
click at [1504, 87] on link "School Settings" at bounding box center [1495, 83] width 116 height 23
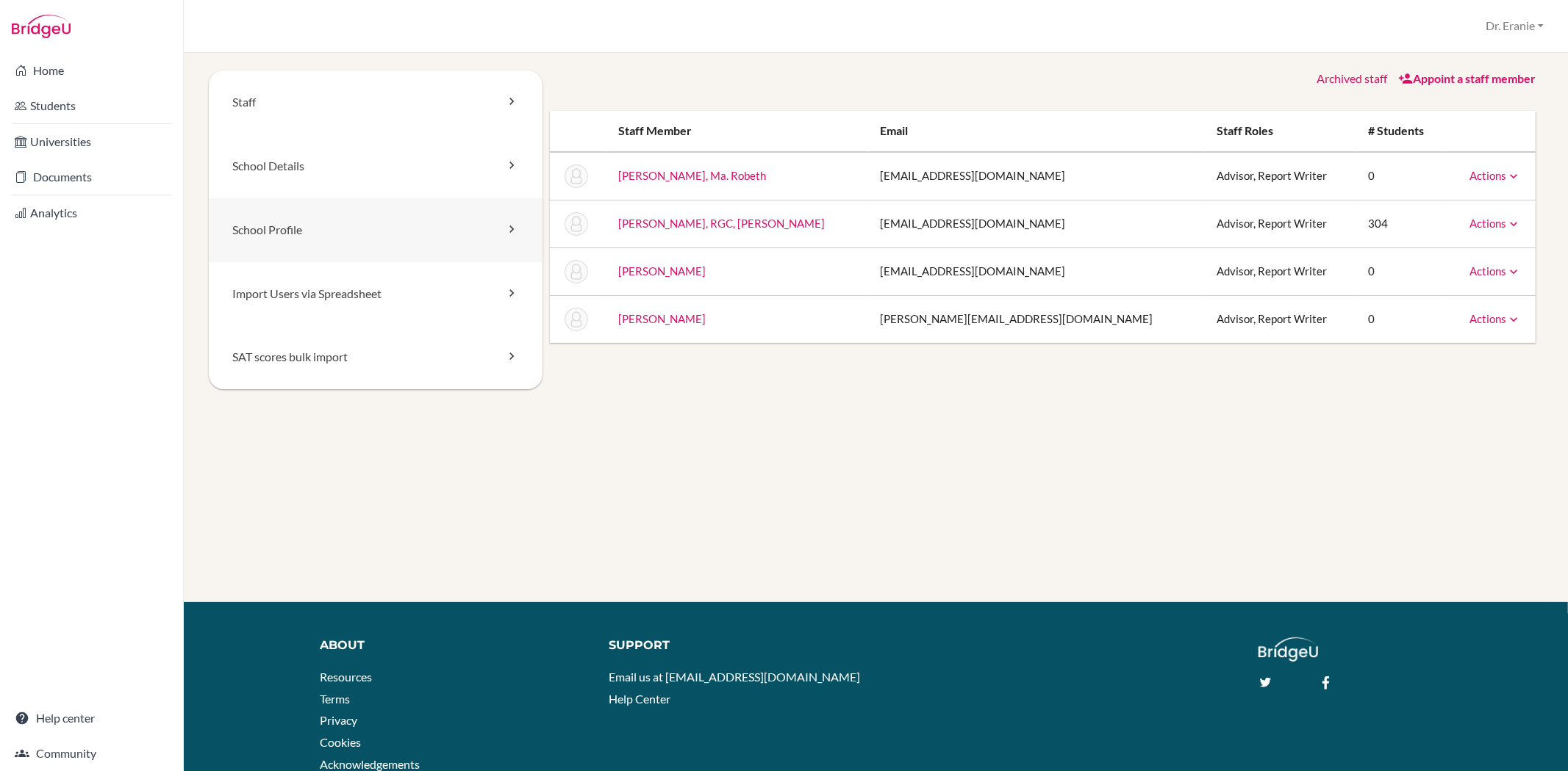
click at [369, 230] on link "School Profile" at bounding box center [375, 230] width 334 height 64
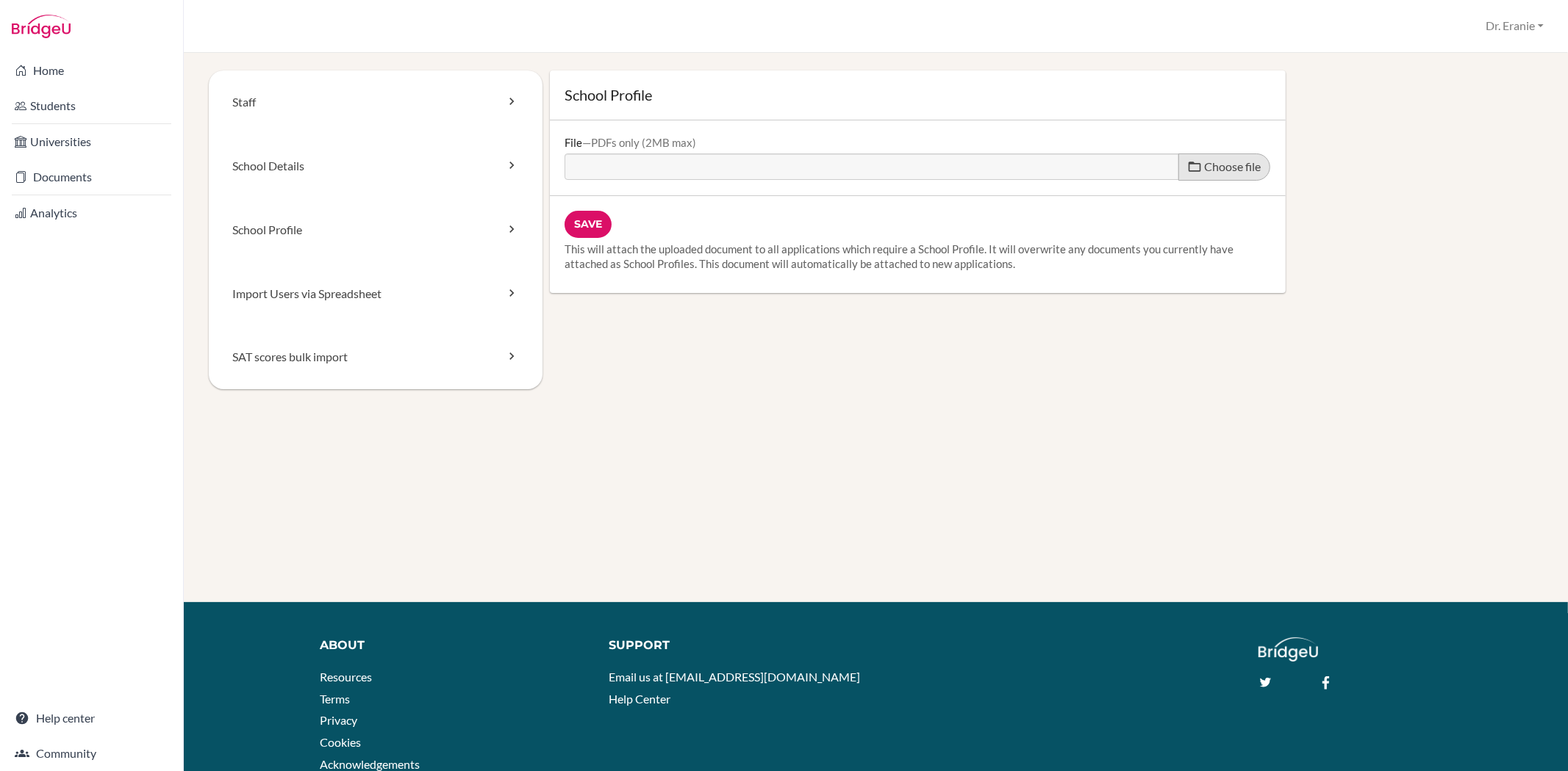
click at [1206, 166] on span "Choose file" at bounding box center [1233, 166] width 57 height 14
click at [789, 166] on input "Choose file" at bounding box center [676, 162] width 225 height 17
type input "C:\fakepath\School Profile SY2025 -26.pdf"
type input "School Profile SY2025 -26.pdf"
click at [579, 224] on input "Save" at bounding box center [588, 223] width 47 height 27
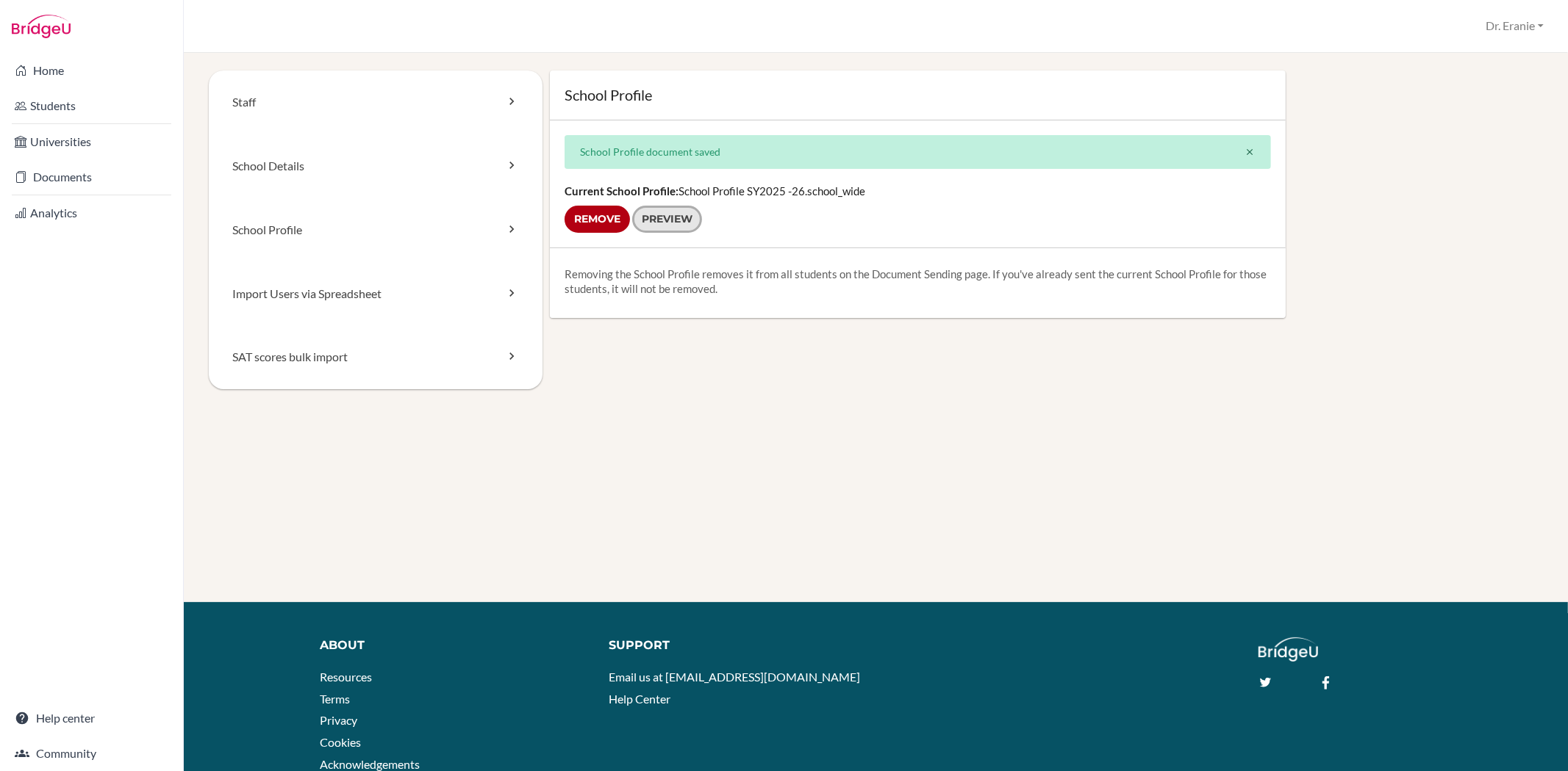
click at [650, 217] on link "Preview" at bounding box center [666, 219] width 70 height 27
click at [75, 70] on link "Home" at bounding box center [91, 71] width 177 height 30
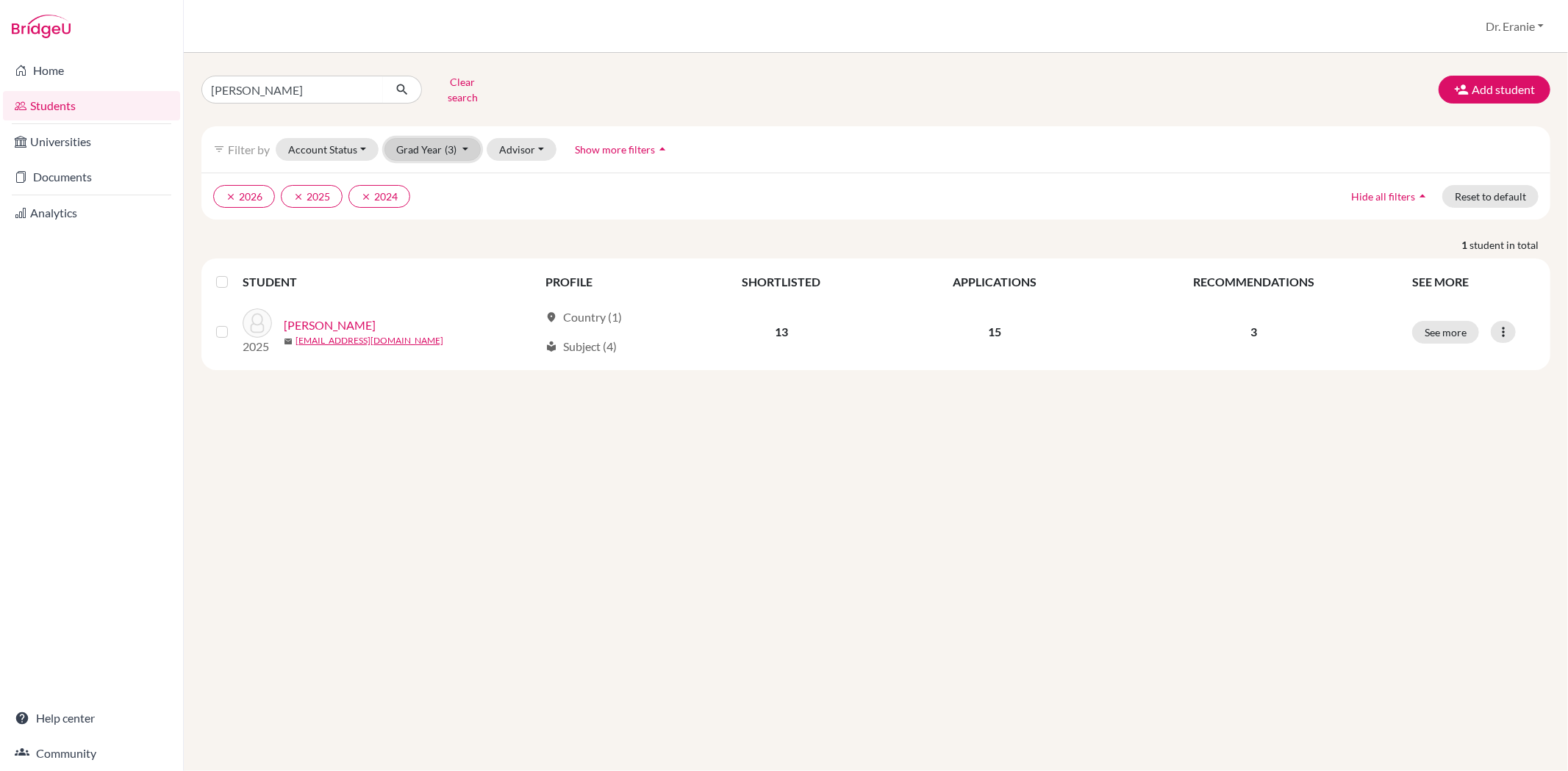
click at [460, 138] on button "Grad Year (3)" at bounding box center [433, 149] width 97 height 22
click at [298, 223] on div "[PERSON_NAME] Clear search Add student filter_list Filter by Account Status Act…" at bounding box center [876, 221] width 1349 height 300
click at [375, 186] on button "clear 2024" at bounding box center [379, 196] width 61 height 22
click at [299, 192] on icon "clear" at bounding box center [298, 196] width 10 height 10
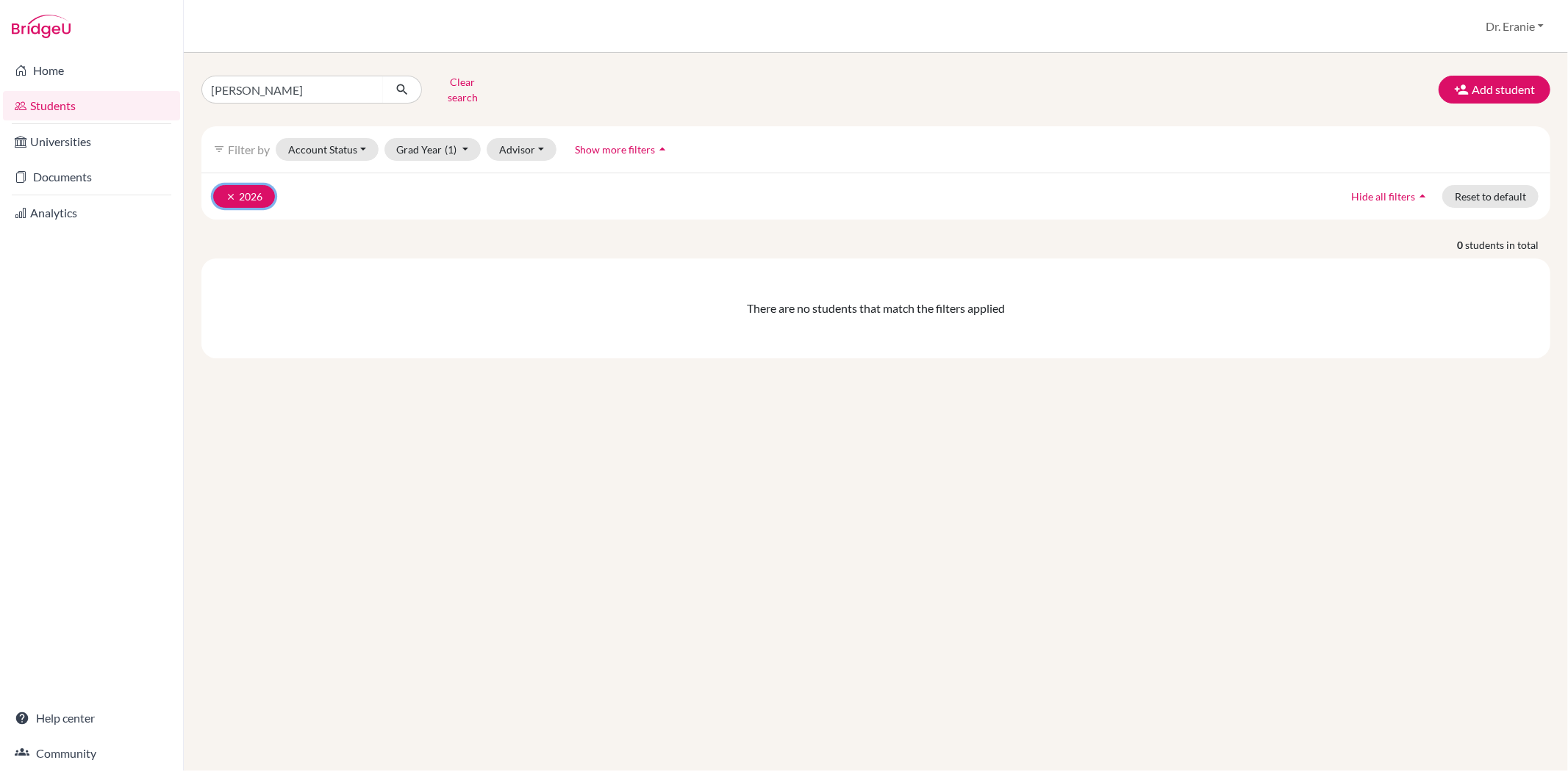
click at [222, 186] on button "clear 2026" at bounding box center [244, 196] width 61 height 22
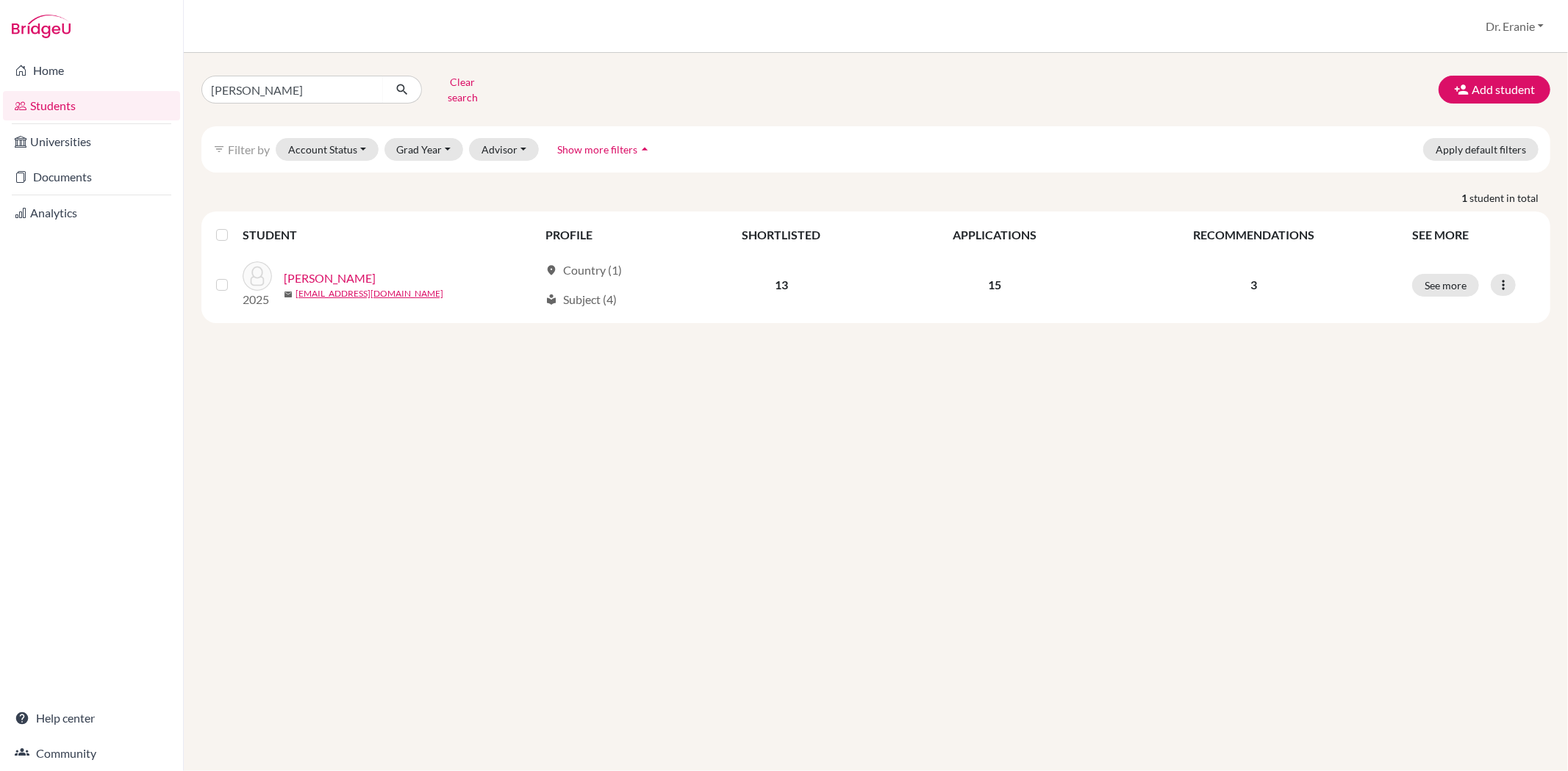
click at [637, 142] on icon "arrow_drop_up" at bounding box center [645, 149] width 15 height 15
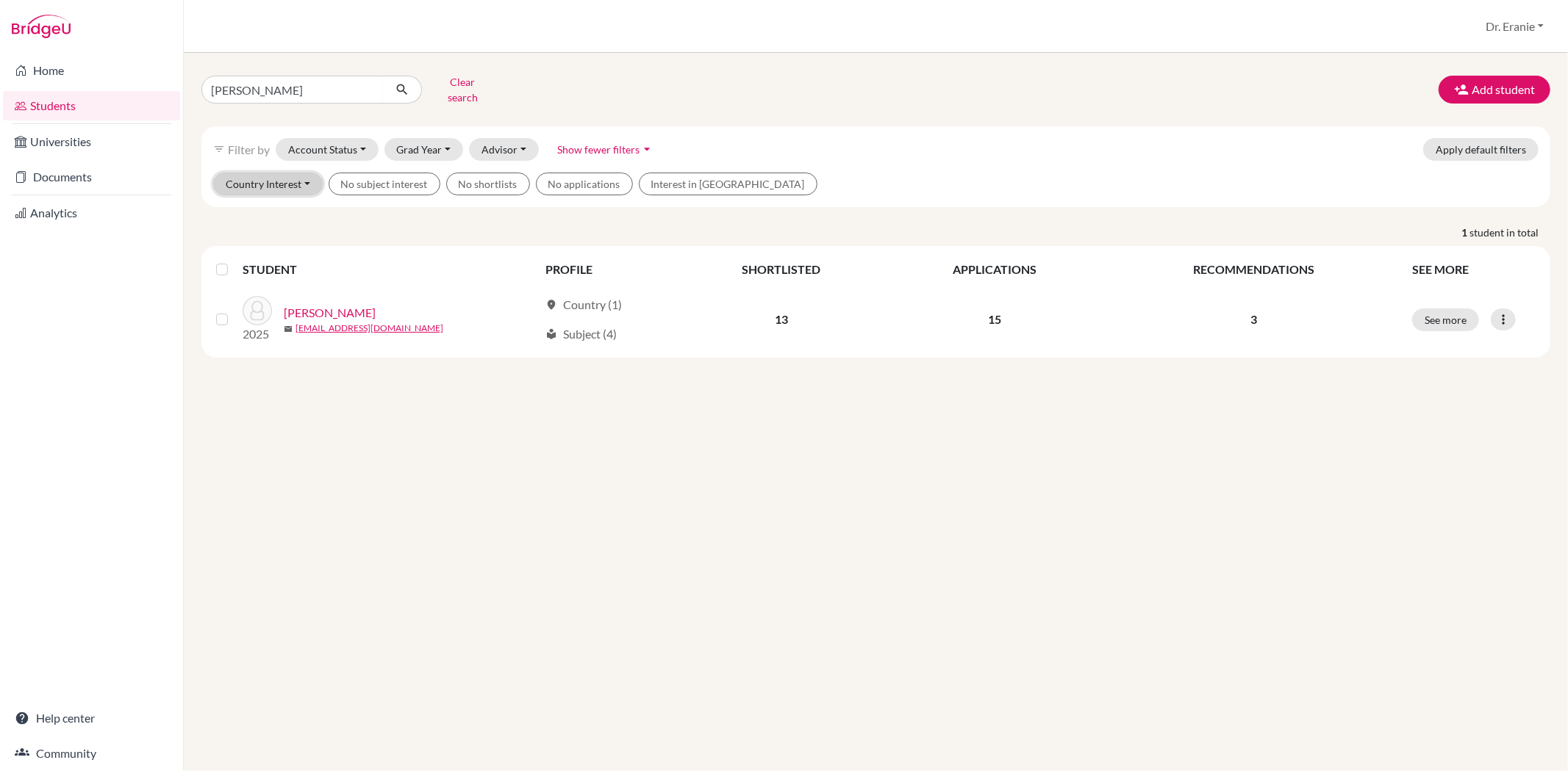
click at [305, 172] on button "Country Interest" at bounding box center [268, 183] width 110 height 22
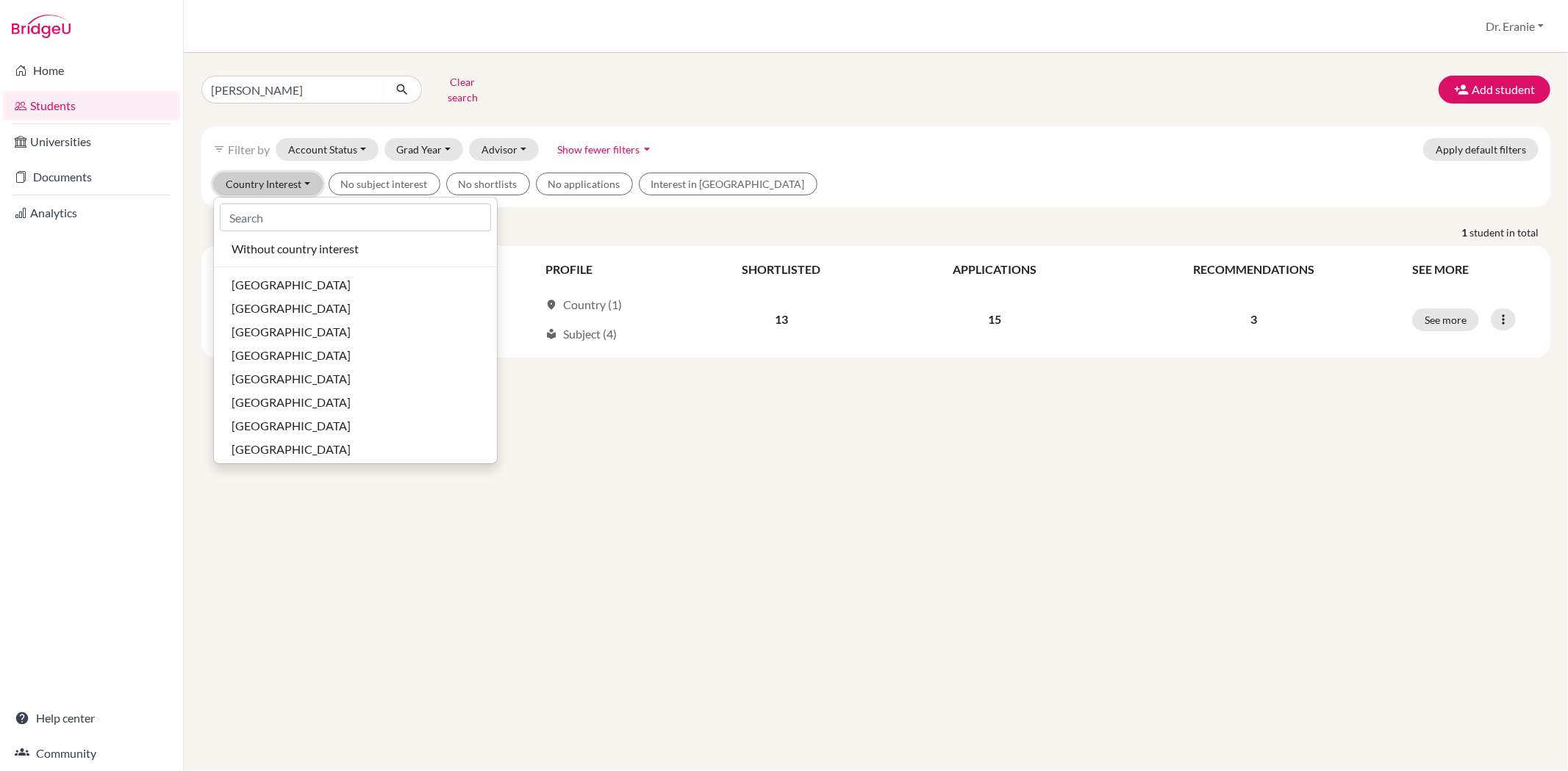
click at [305, 172] on button "Country Interest" at bounding box center [268, 183] width 110 height 22
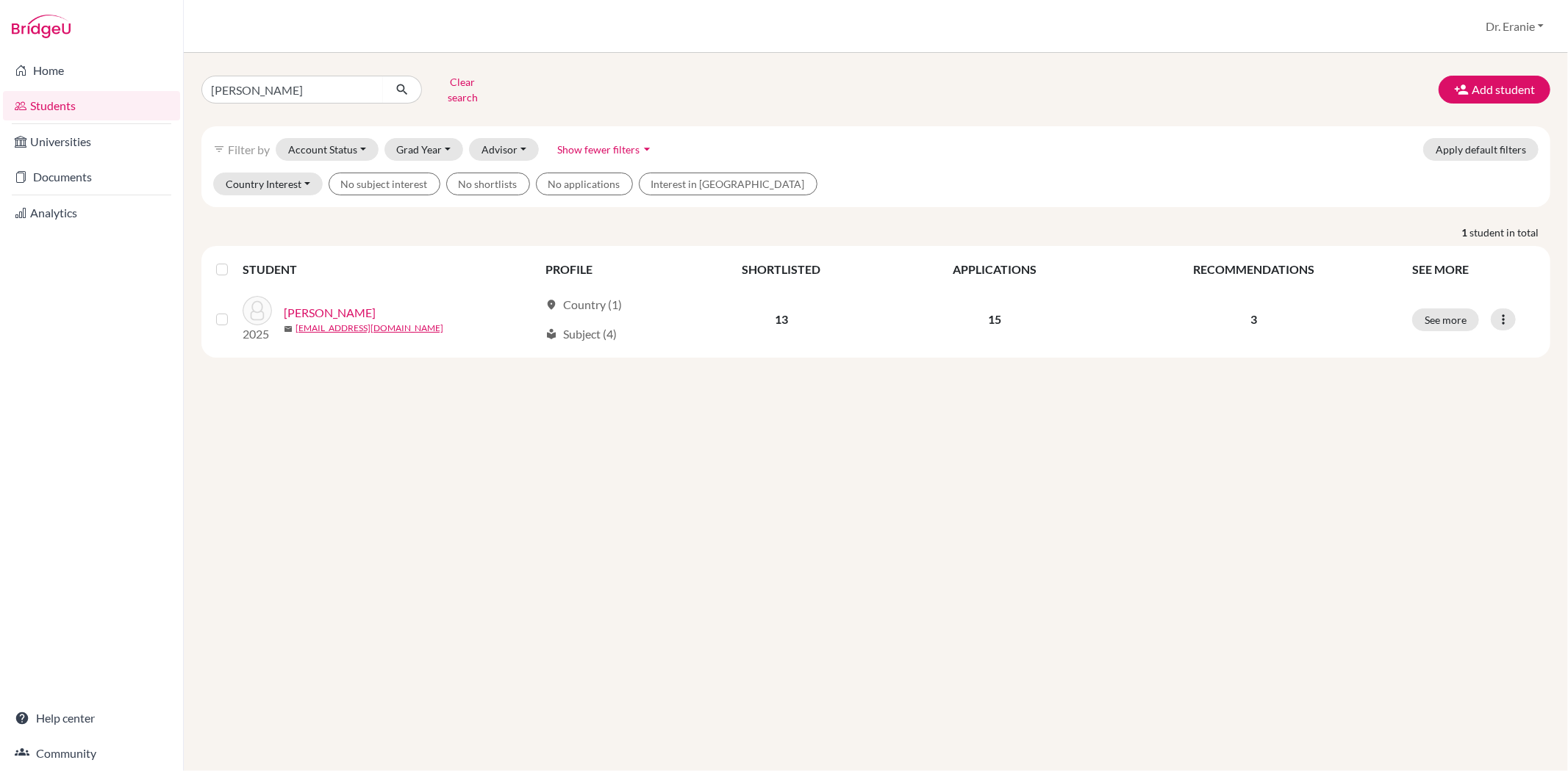
click at [256, 142] on span "Filter by" at bounding box center [249, 149] width 42 height 14
click at [311, 138] on button "Account Status" at bounding box center [327, 149] width 102 height 22
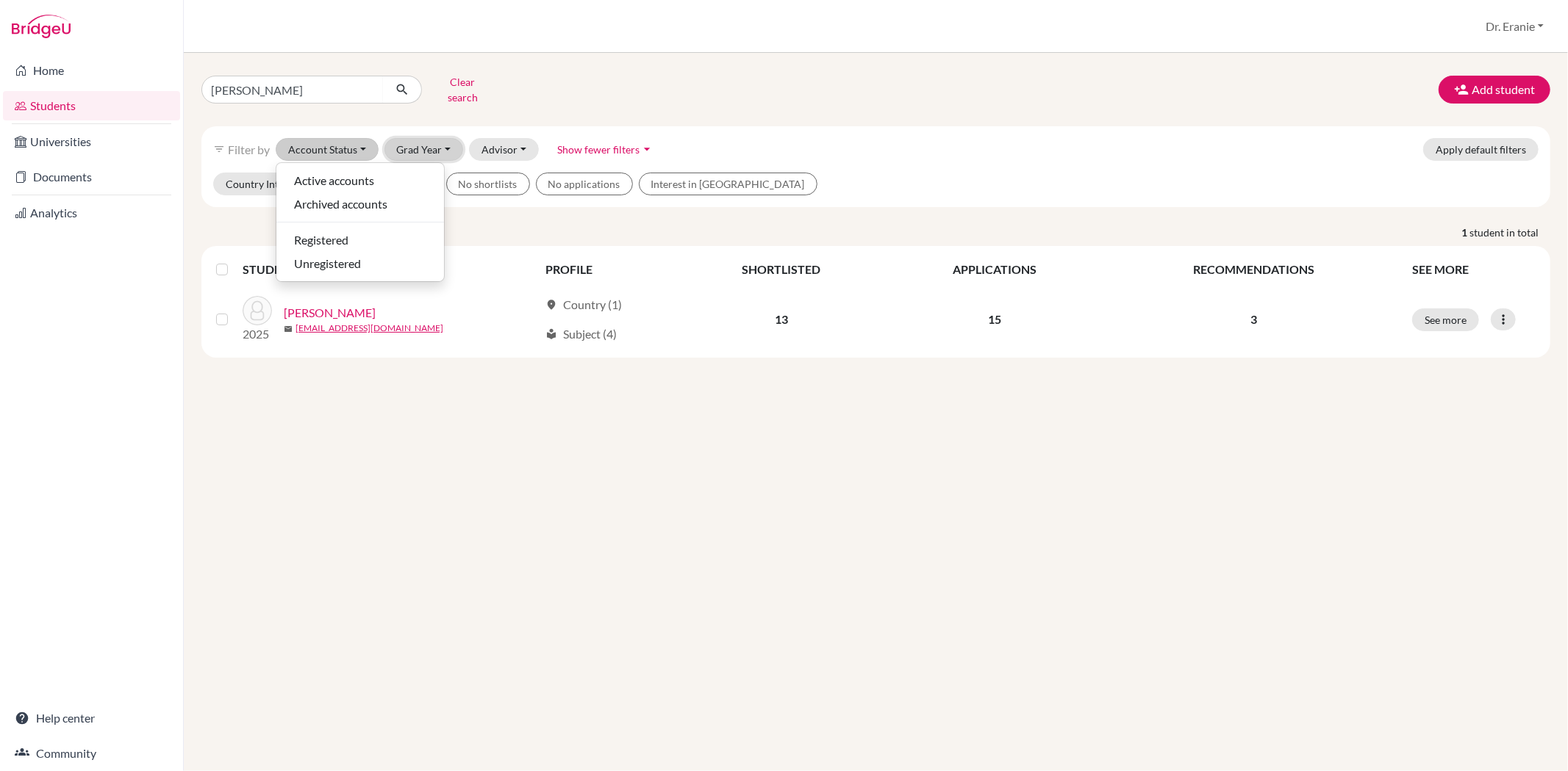
click at [443, 141] on button "Grad Year" at bounding box center [424, 149] width 79 height 22
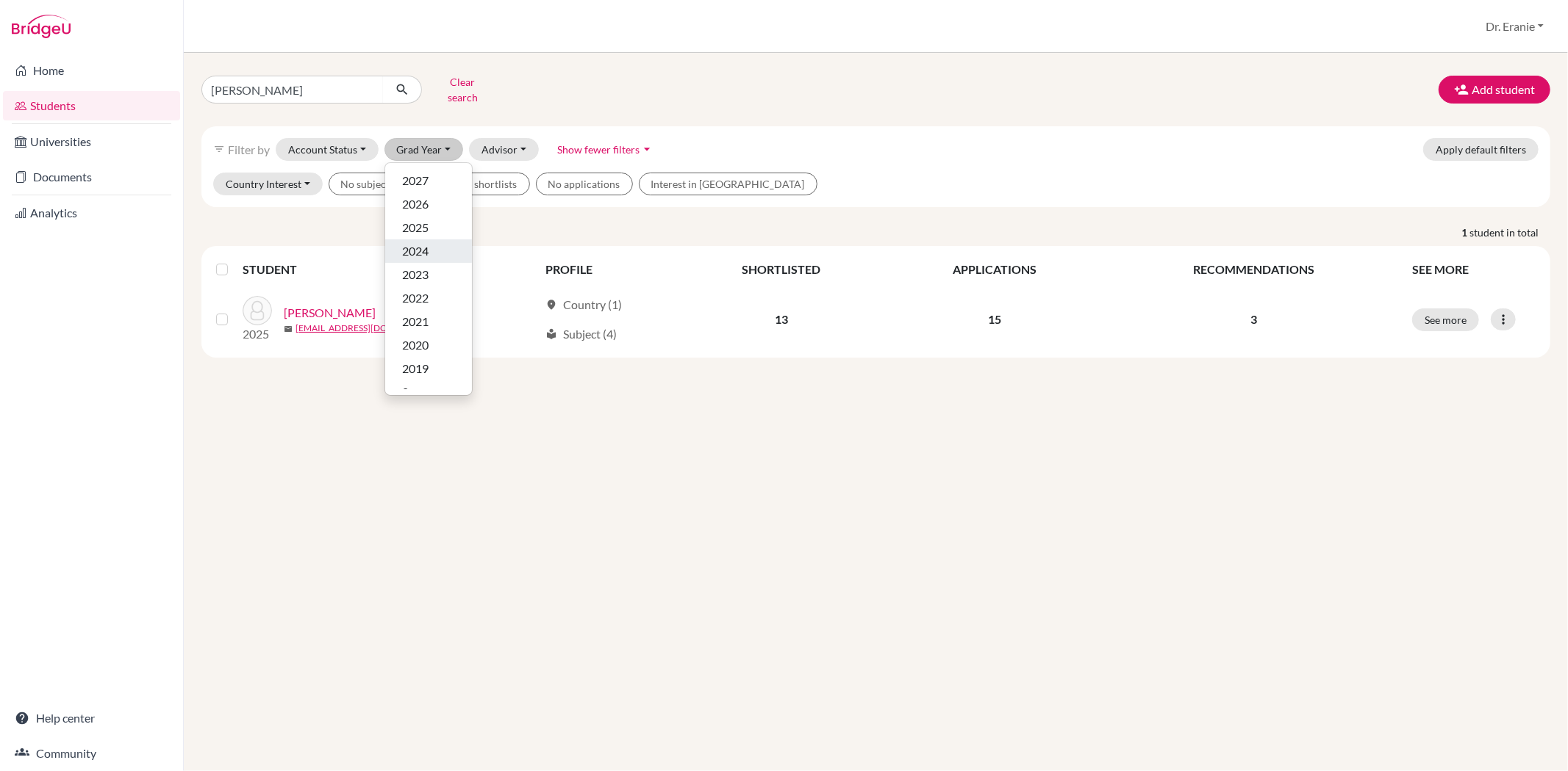
click at [428, 244] on span "2024" at bounding box center [416, 250] width 26 height 18
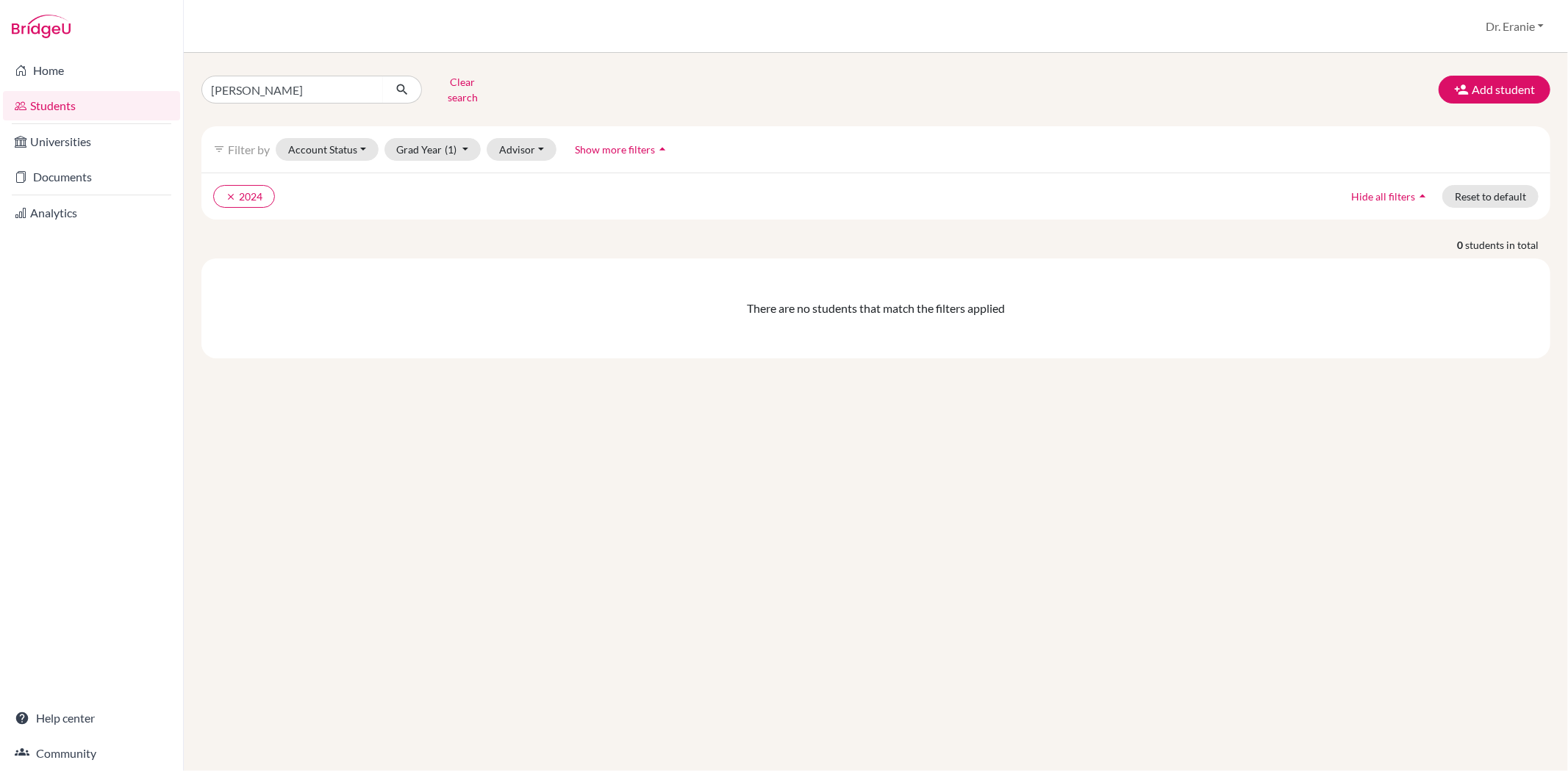
click at [1419, 190] on icon "arrow_drop_up" at bounding box center [1423, 196] width 15 height 15
